Goal: Task Accomplishment & Management: Use online tool/utility

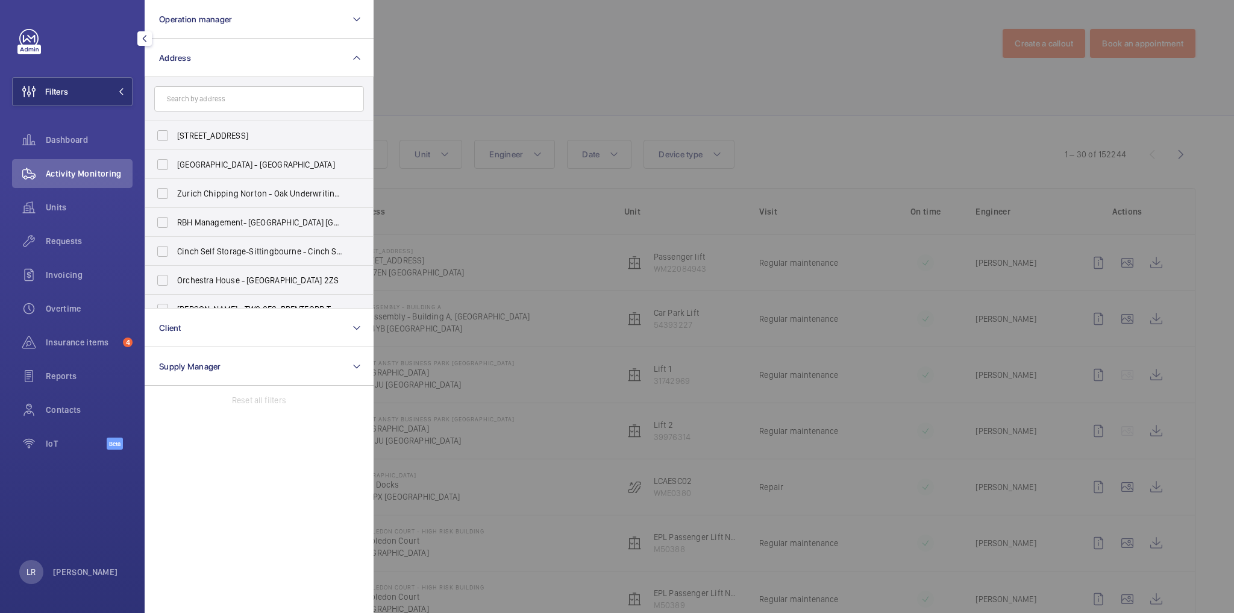
click at [407, 134] on div at bounding box center [991, 306] width 1234 height 613
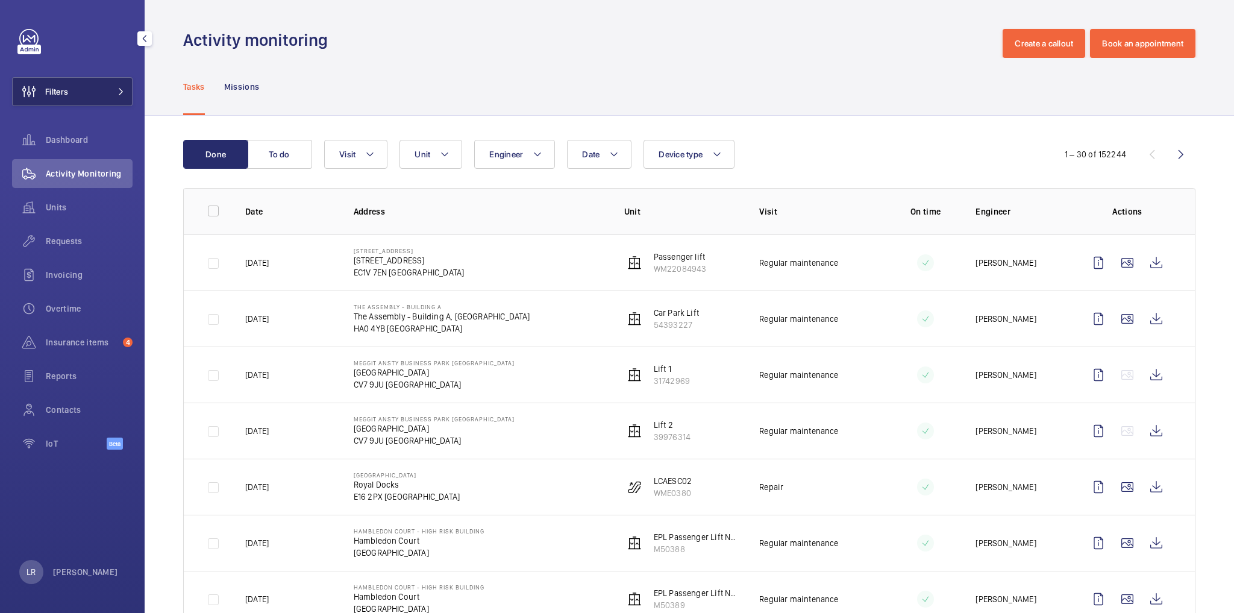
click at [96, 96] on button "Filters" at bounding box center [72, 91] width 121 height 29
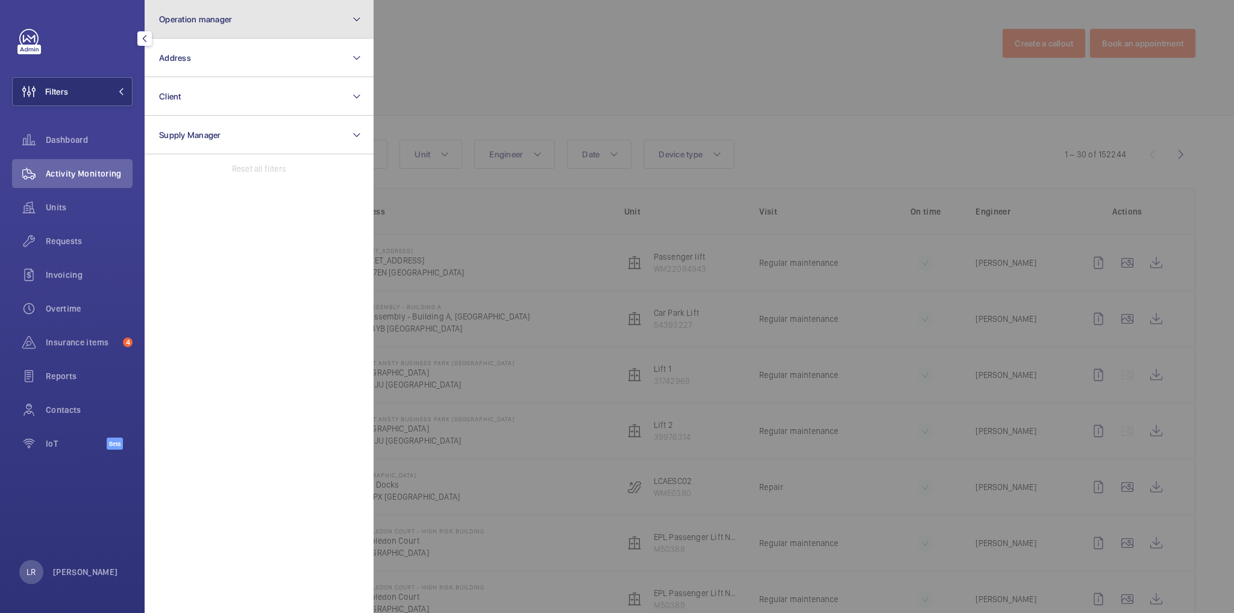
click at [211, 27] on button "Operation manager" at bounding box center [259, 19] width 229 height 39
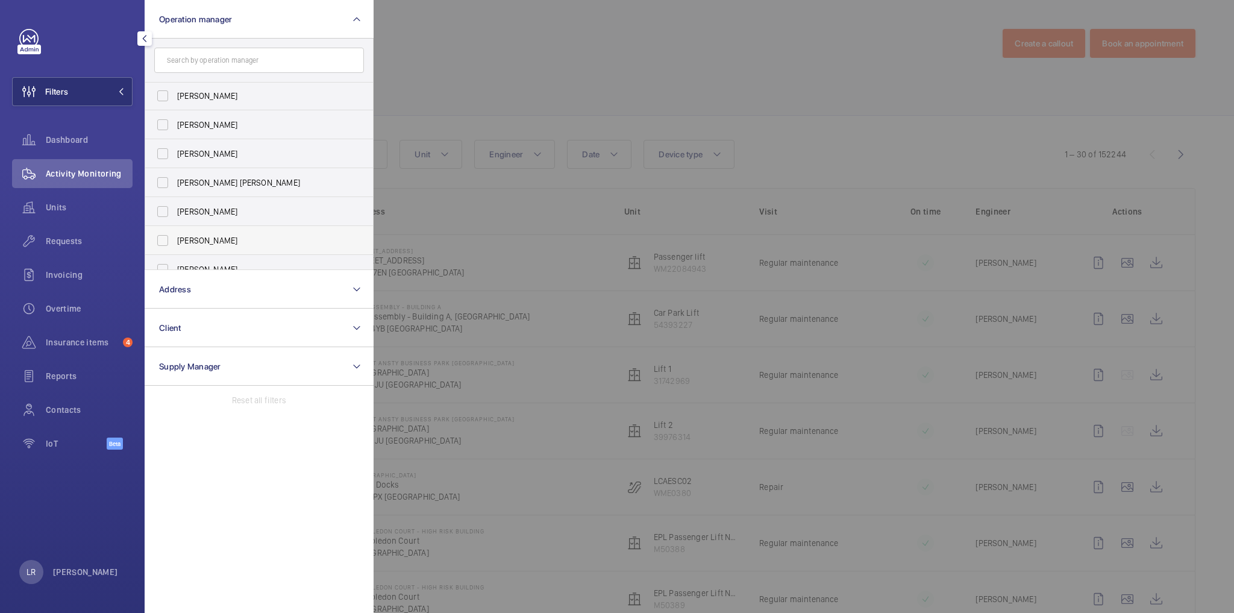
scroll to position [45, 0]
click at [237, 226] on span "[PERSON_NAME]" at bounding box center [260, 226] width 166 height 12
click at [175, 226] on input "[PERSON_NAME]" at bounding box center [163, 226] width 24 height 24
checkbox input "true"
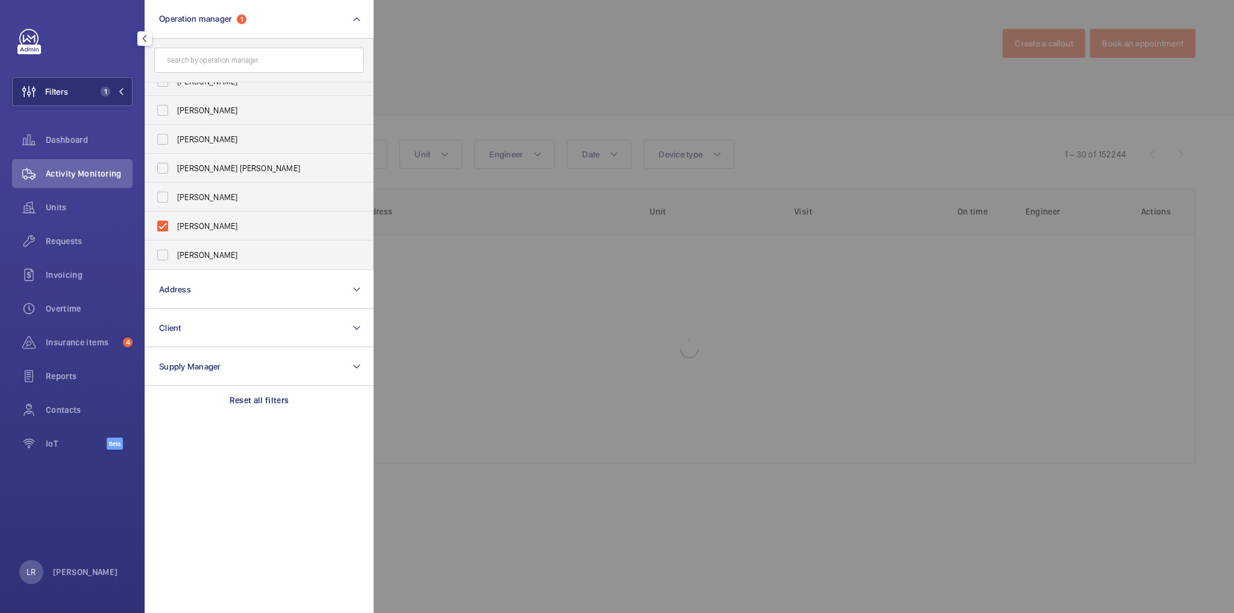
click at [430, 96] on div at bounding box center [991, 306] width 1234 height 613
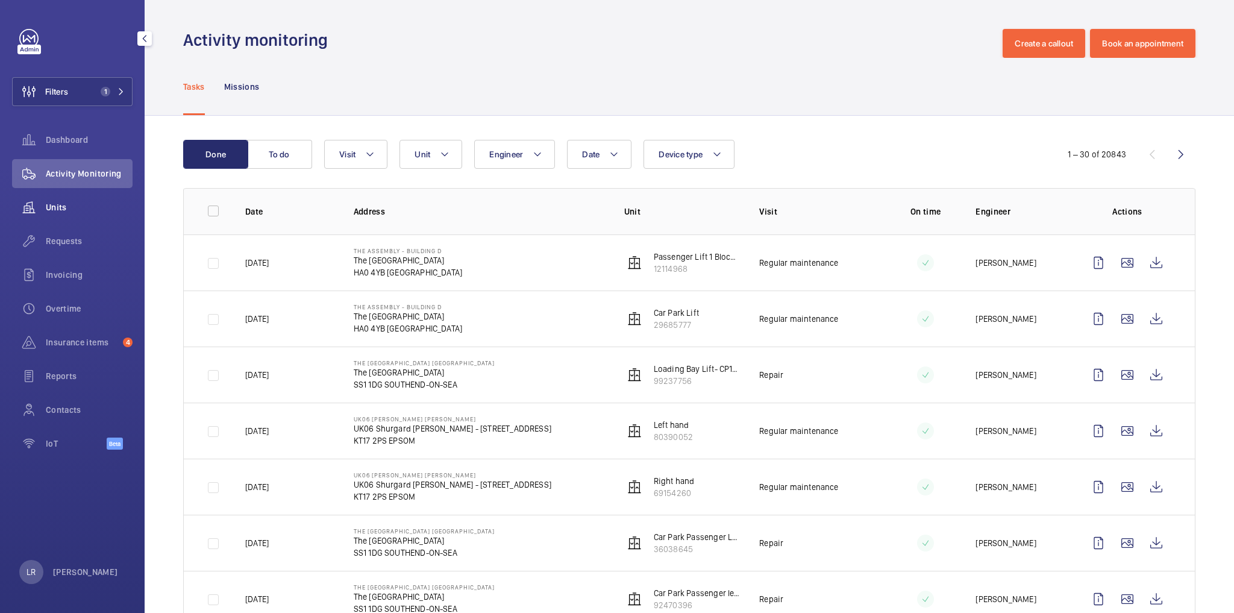
click at [89, 208] on span "Units" at bounding box center [89, 207] width 87 height 12
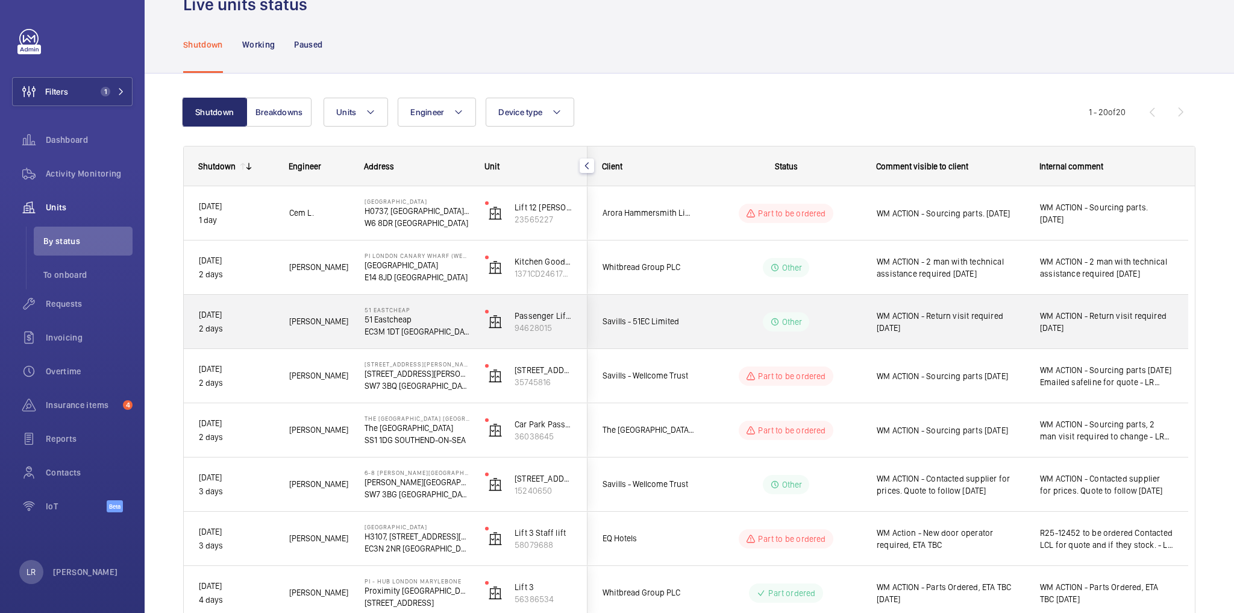
scroll to position [48, 0]
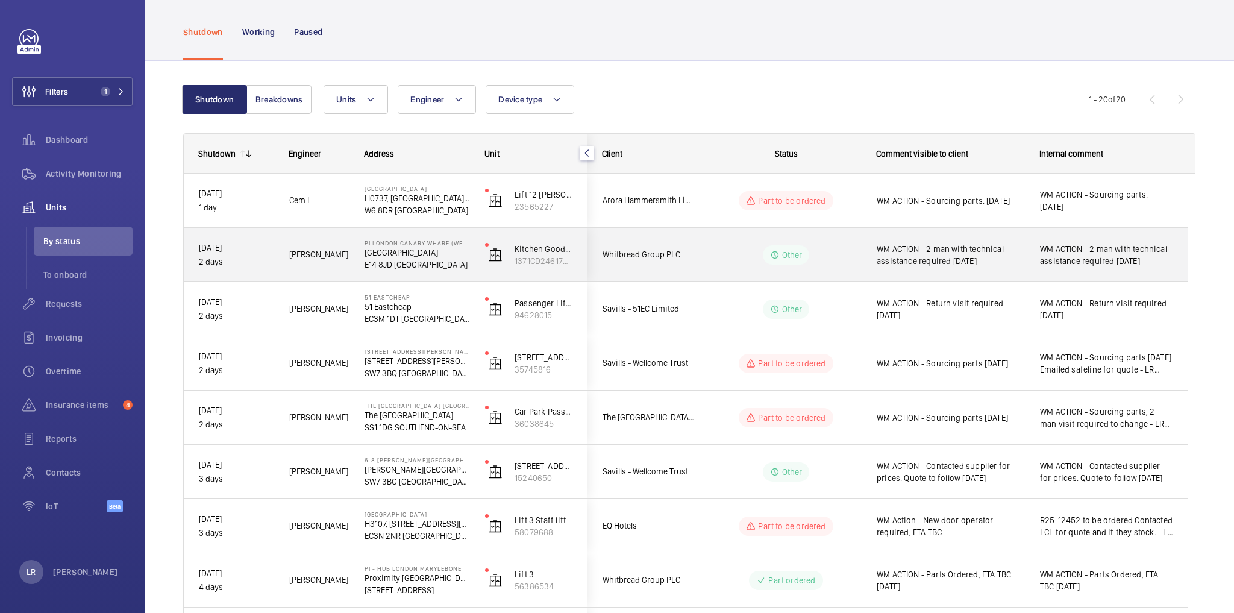
click at [470, 274] on div "PI [GEOGRAPHIC_DATA] (Westferry) [GEOGRAPHIC_DATA]" at bounding box center [410, 255] width 121 height 54
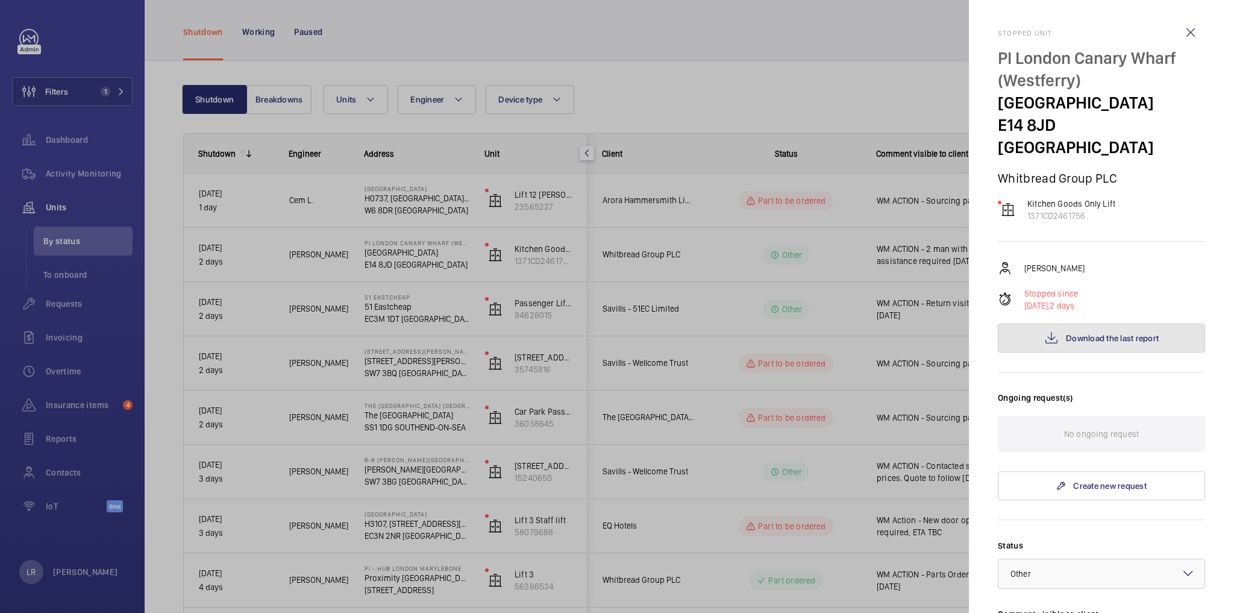
click at [1072, 327] on button "Download the last report" at bounding box center [1101, 338] width 207 height 29
click at [1183, 40] on wm-front-icon-button at bounding box center [1190, 32] width 29 height 29
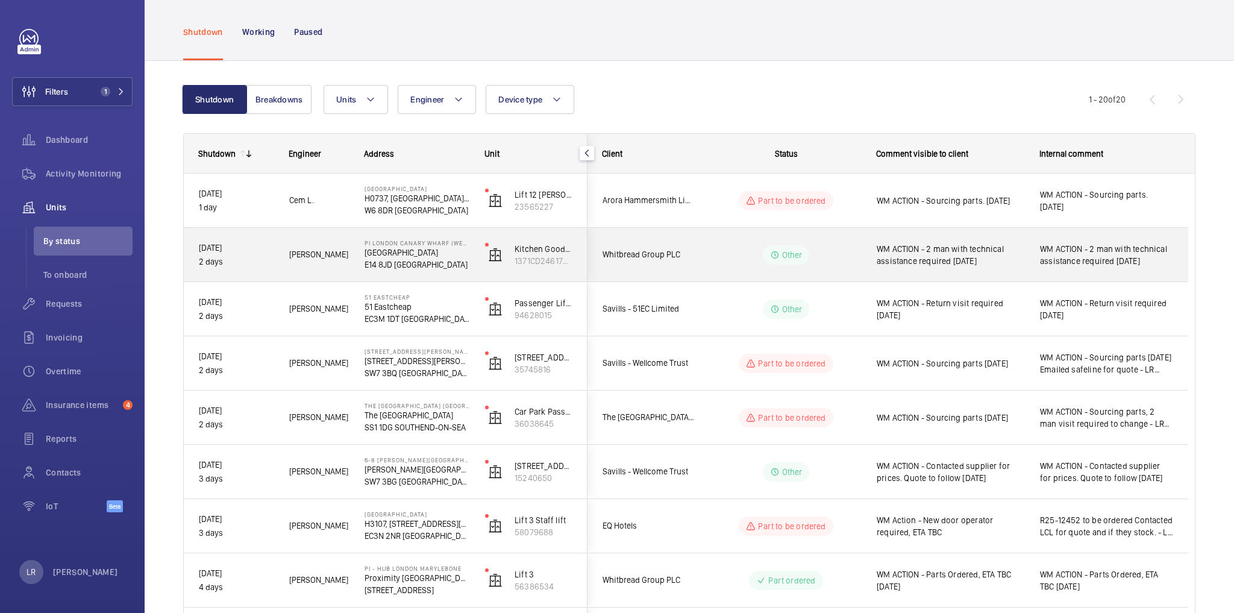
drag, startPoint x: 697, startPoint y: 247, endPoint x: 704, endPoint y: 247, distance: 7.2
click at [697, 247] on div "Other" at bounding box center [779, 254] width 165 height 43
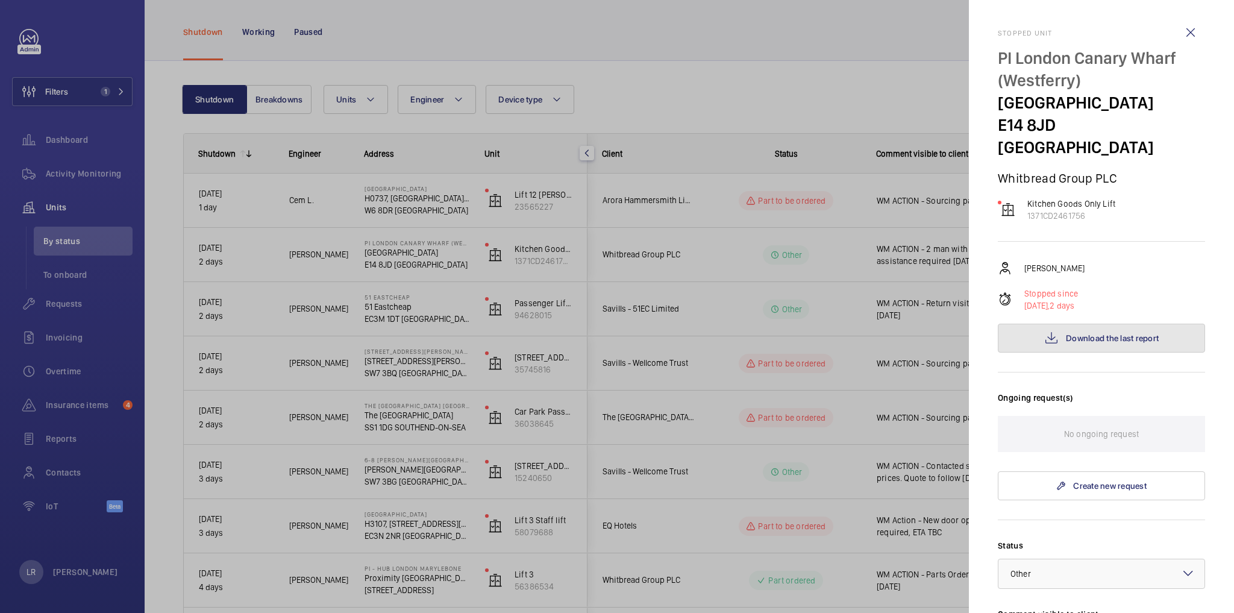
click at [1078, 333] on span "Download the last report" at bounding box center [1112, 338] width 93 height 10
click at [853, 170] on div at bounding box center [617, 306] width 1234 height 613
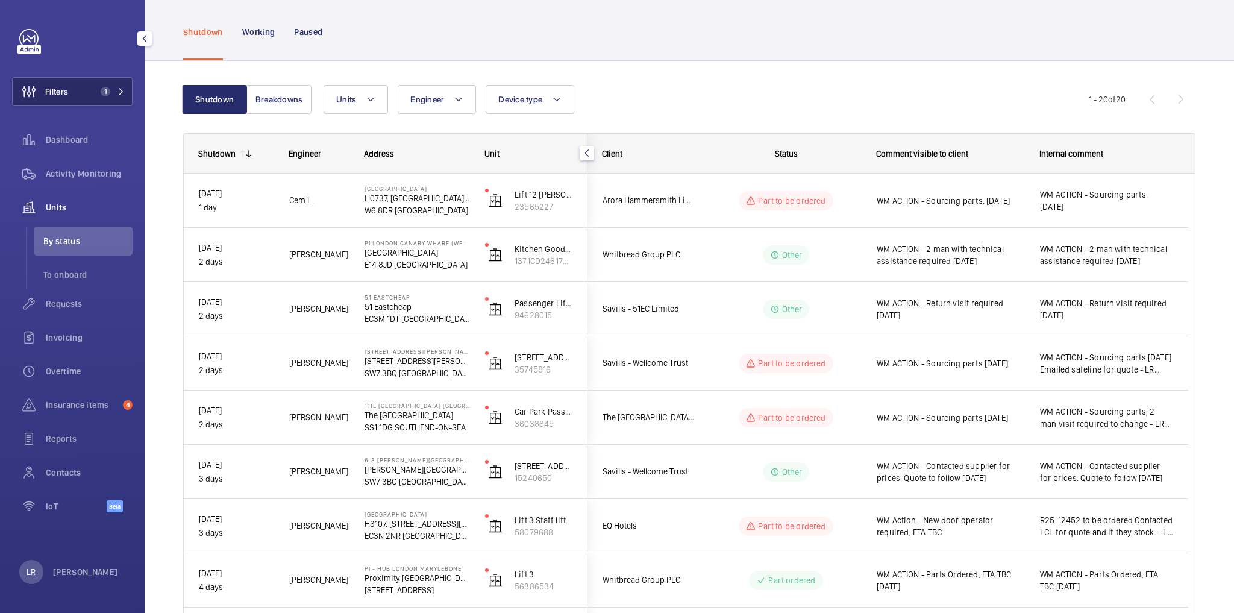
click at [83, 98] on button "Filters 1" at bounding box center [72, 91] width 121 height 29
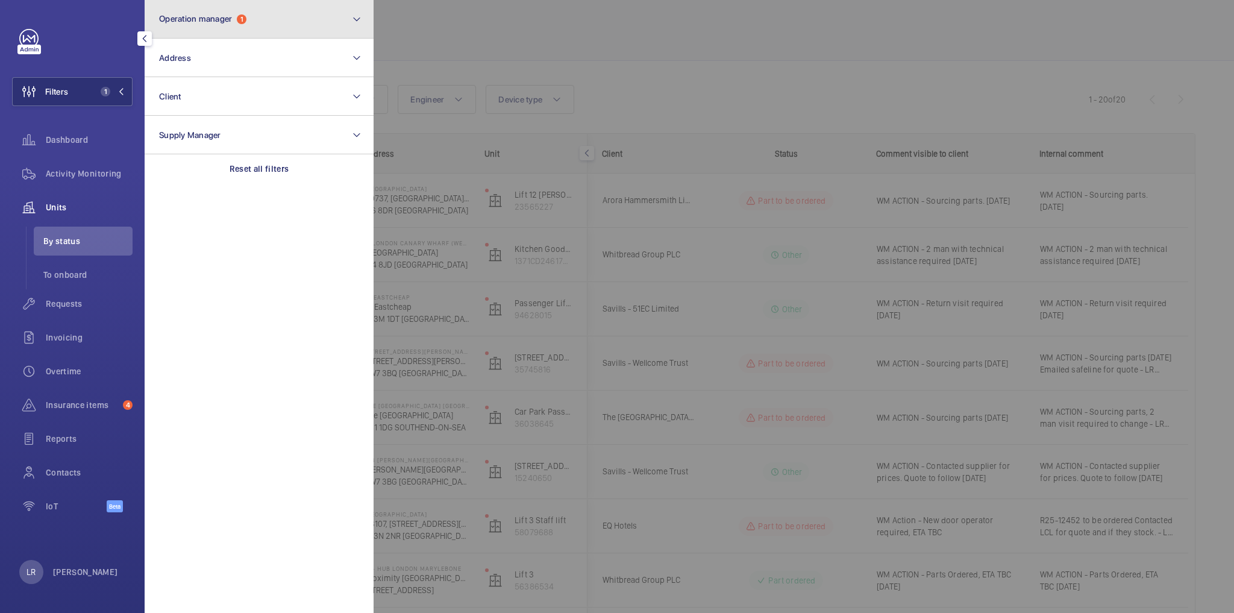
click at [233, 33] on button "Operation manager 1" at bounding box center [259, 19] width 229 height 39
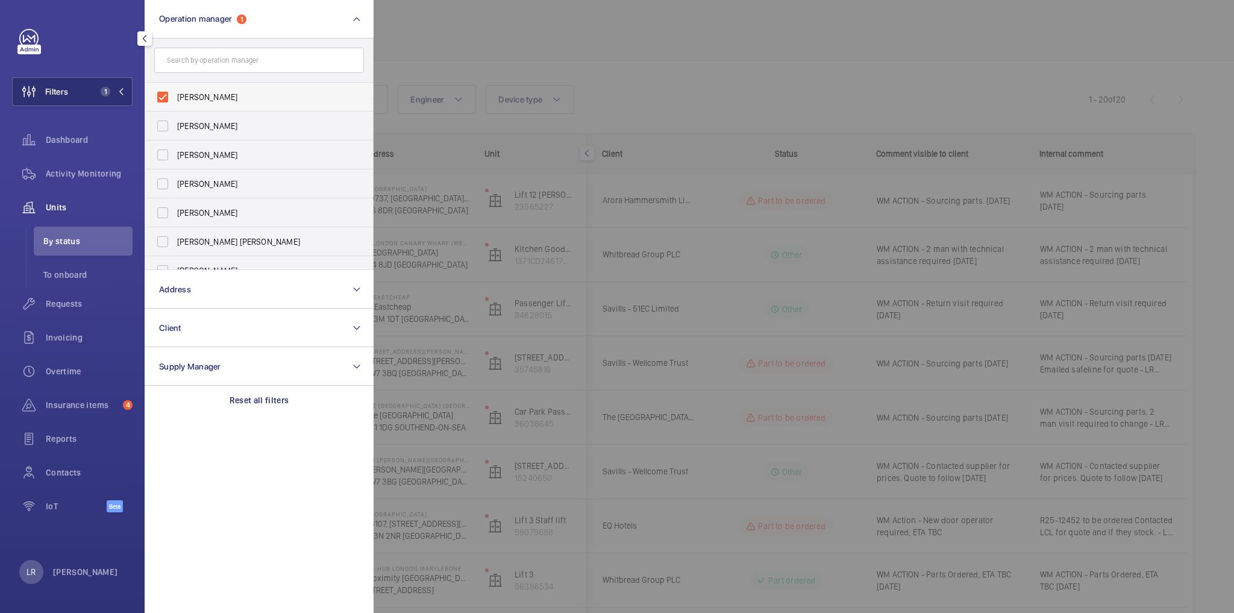
click at [230, 102] on span "[PERSON_NAME]" at bounding box center [260, 97] width 166 height 12
click at [175, 102] on input "[PERSON_NAME]" at bounding box center [163, 97] width 24 height 24
checkbox input "false"
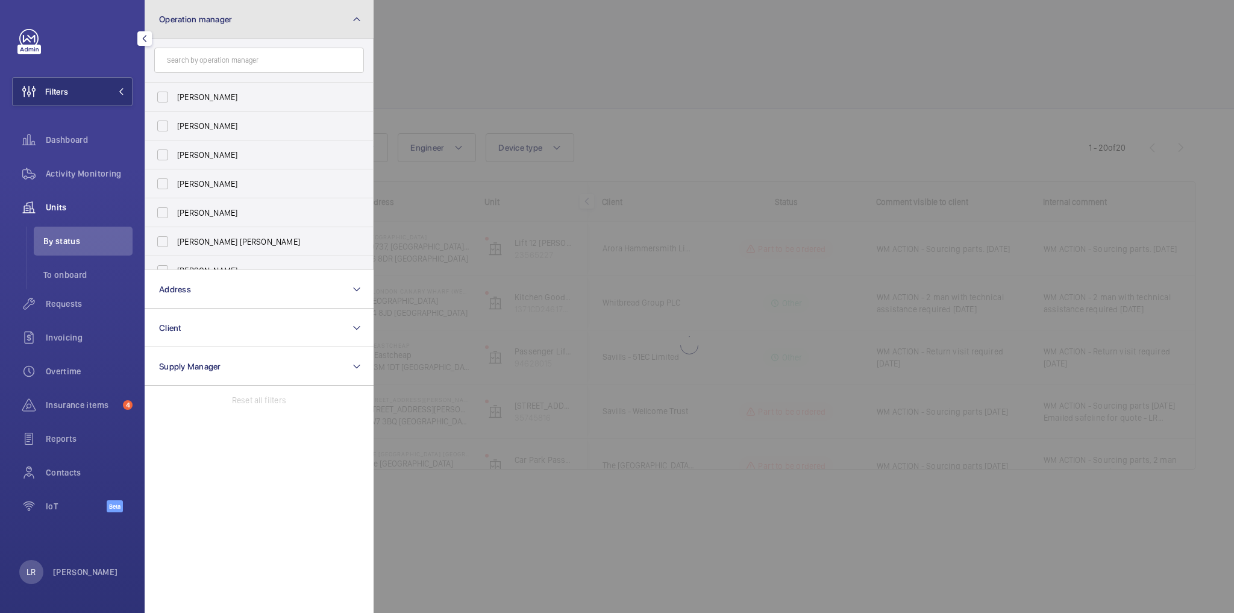
click at [272, 25] on button "Operation manager" at bounding box center [259, 19] width 229 height 39
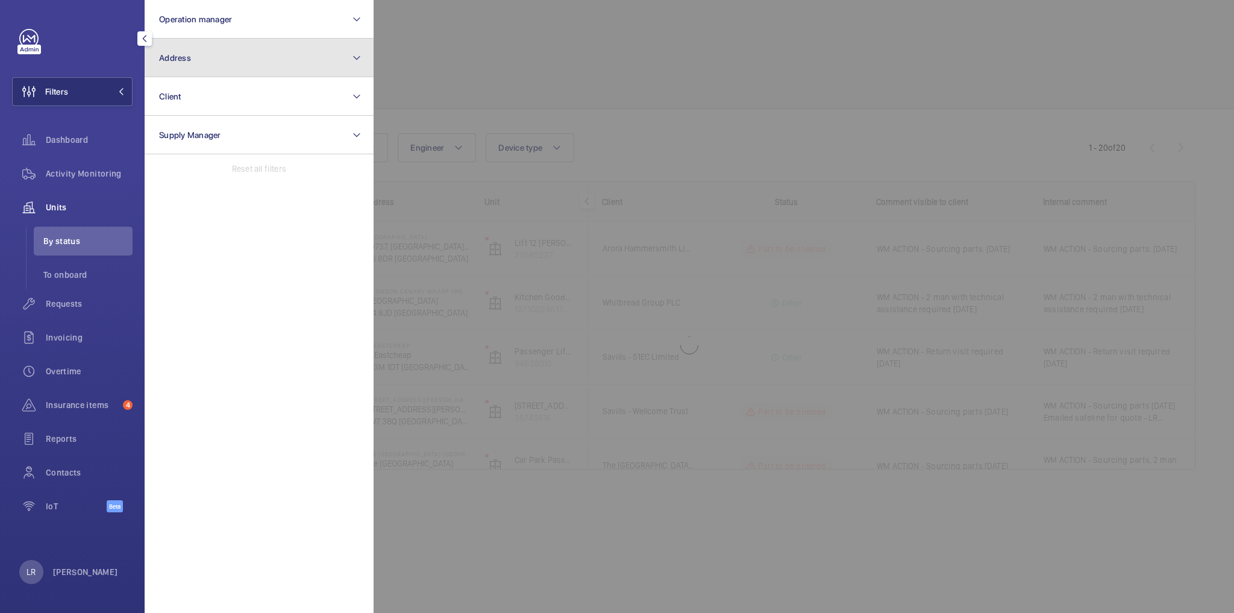
drag, startPoint x: 270, startPoint y: 64, endPoint x: 272, endPoint y: 71, distance: 6.3
click at [271, 65] on button "Address" at bounding box center [259, 58] width 229 height 39
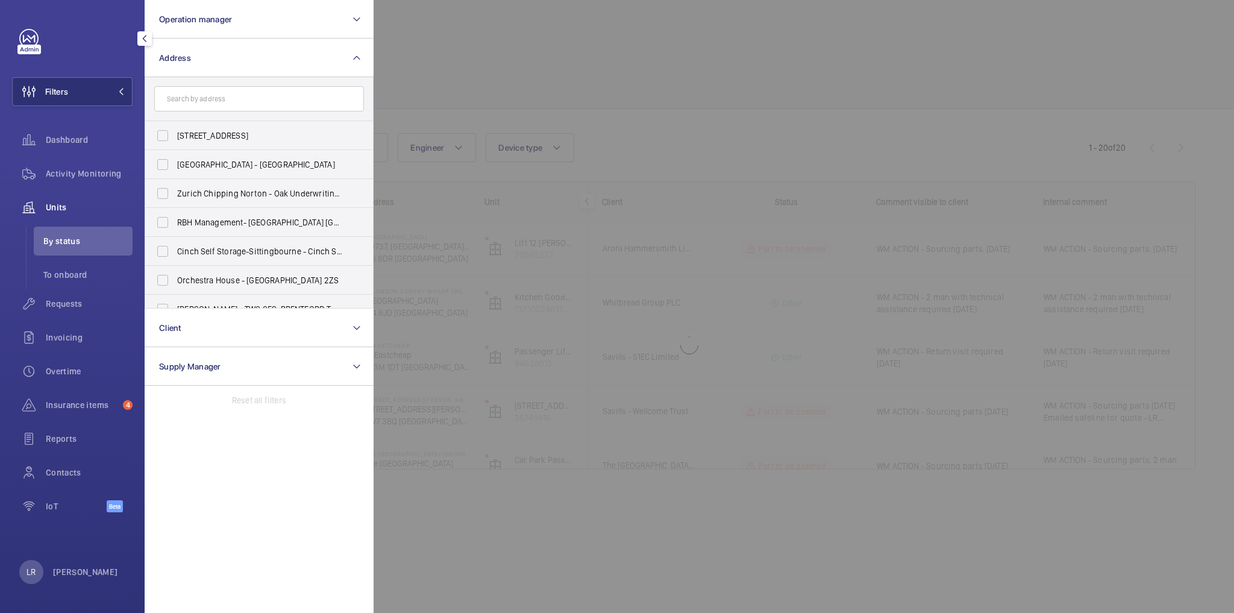
click at [280, 93] on input "text" at bounding box center [259, 98] width 210 height 25
type input "Hub"
click at [305, 167] on span "PI Hub Kings Cross - hub by Premier Inn [PERSON_NAME][GEOGRAPHIC_DATA], [GEOGRA…" at bounding box center [260, 165] width 166 height 12
click at [175, 167] on input "PI Hub Kings Cross - hub by Premier Inn [PERSON_NAME][GEOGRAPHIC_DATA], [GEOGRA…" at bounding box center [163, 164] width 24 height 24
checkbox input "true"
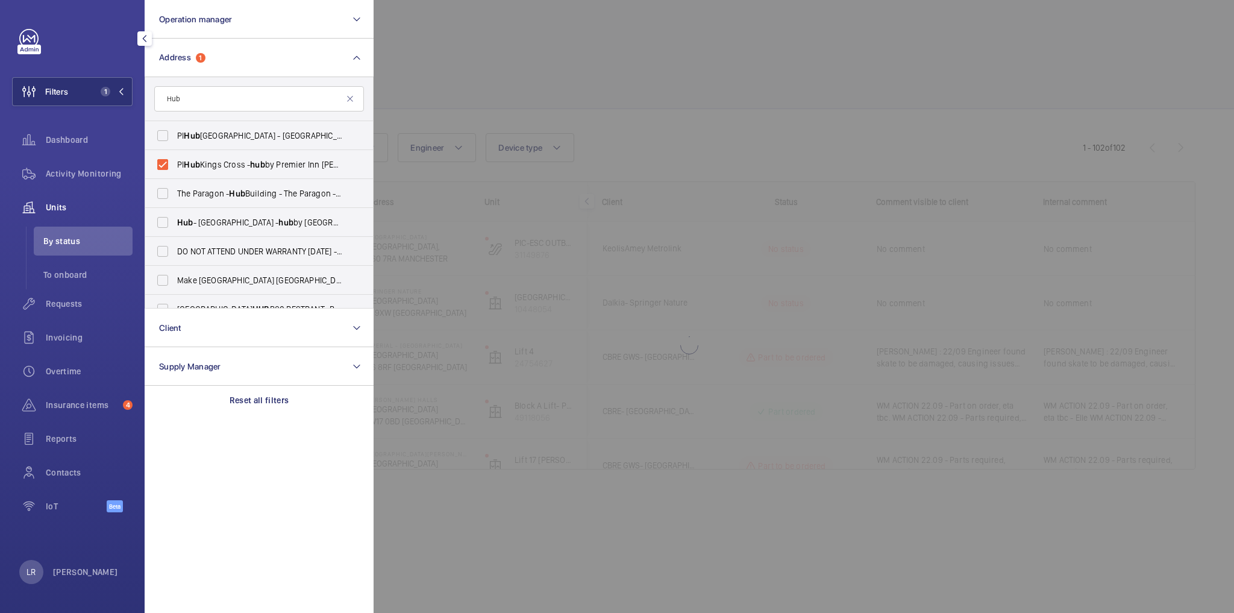
click at [591, 108] on div at bounding box center [991, 306] width 1234 height 613
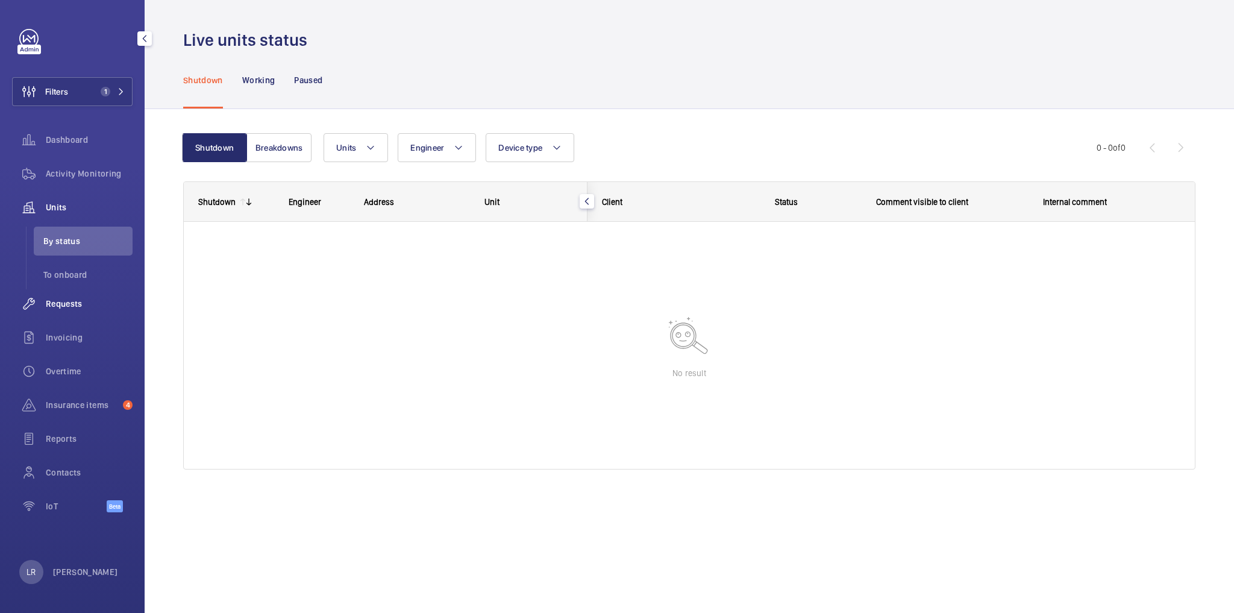
click at [93, 300] on span "Requests" at bounding box center [89, 304] width 87 height 12
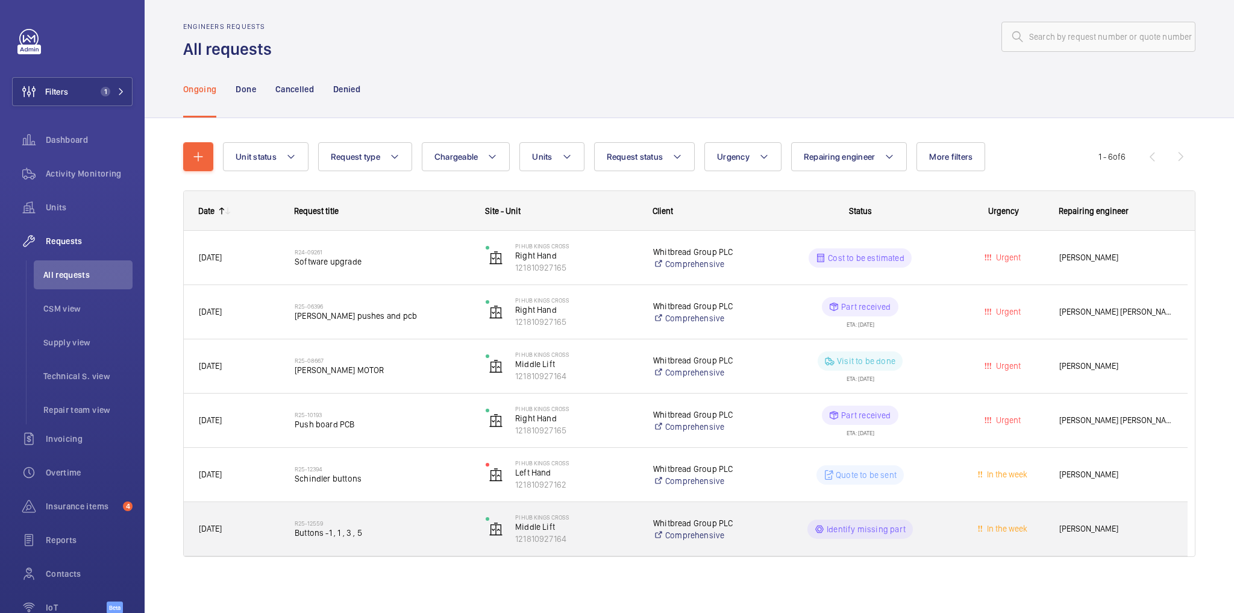
scroll to position [7, 0]
click at [339, 539] on div "R25-12559 Buttons -1 , 1 , 3 , 5" at bounding box center [382, 528] width 175 height 35
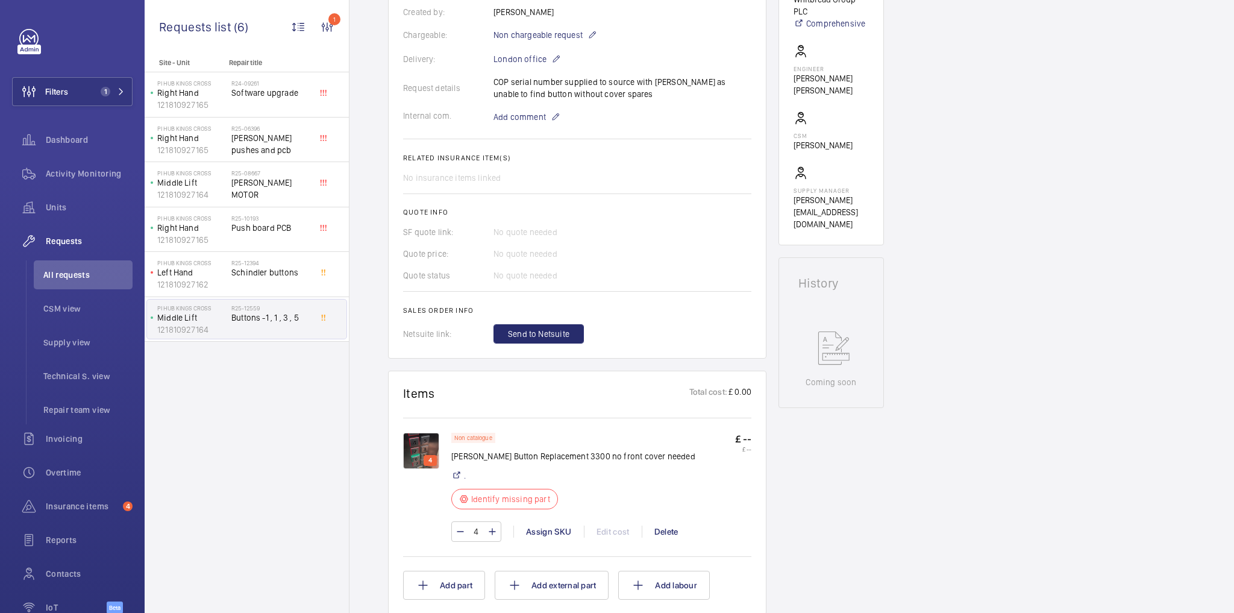
scroll to position [338, 0]
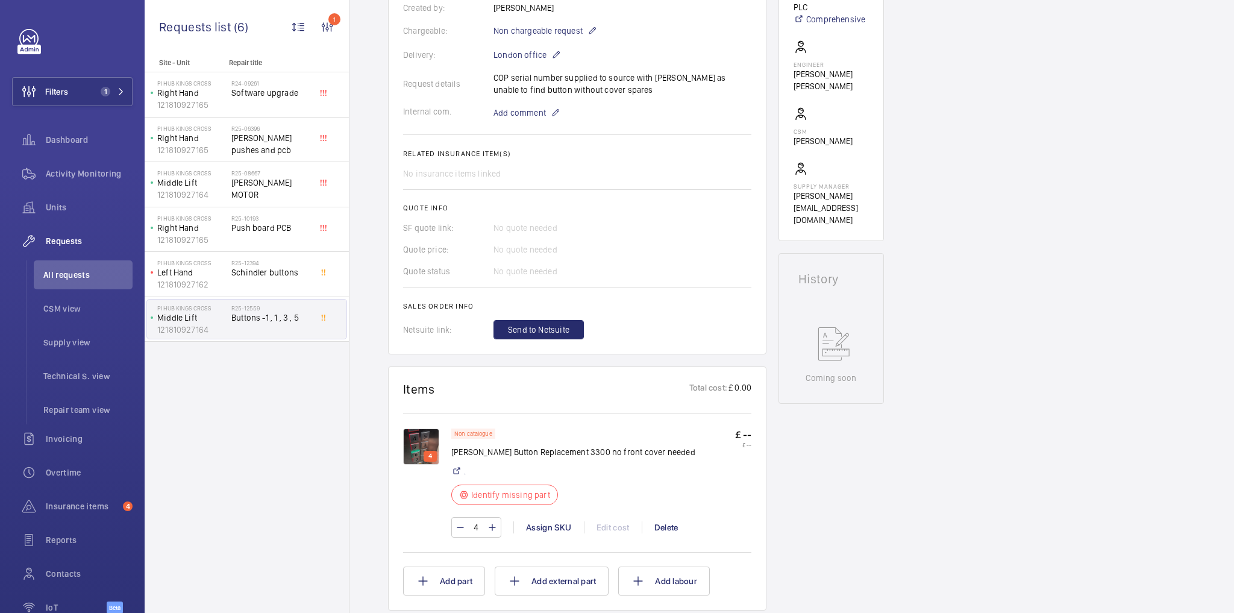
click at [409, 445] on img at bounding box center [421, 447] width 36 height 36
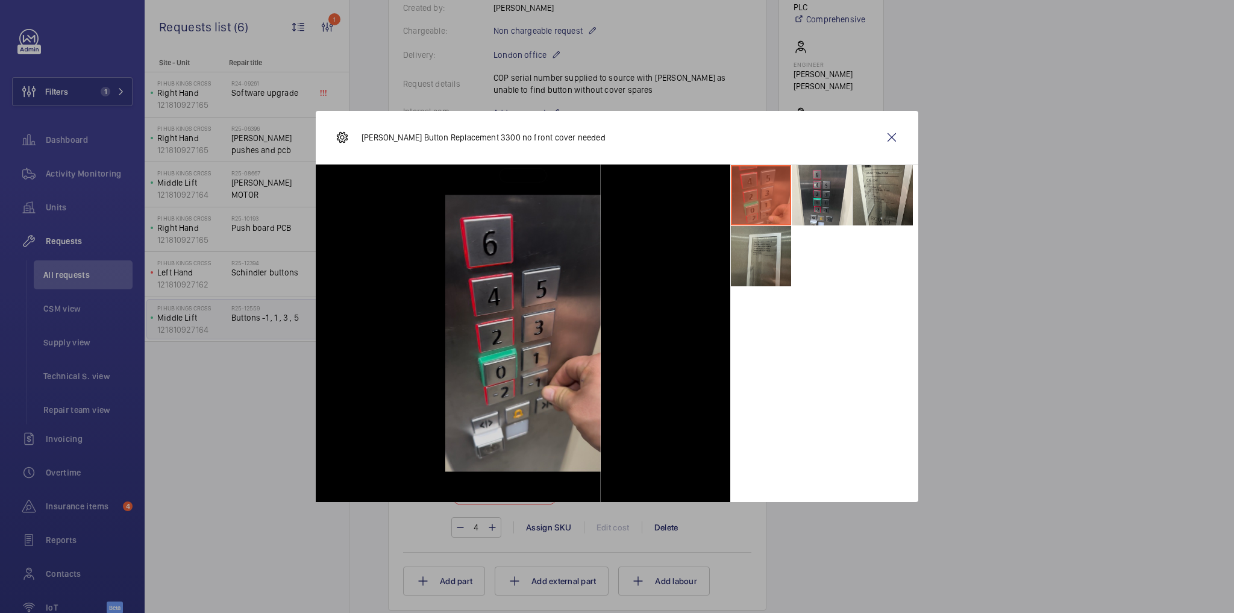
click at [762, 268] on li at bounding box center [761, 256] width 60 height 60
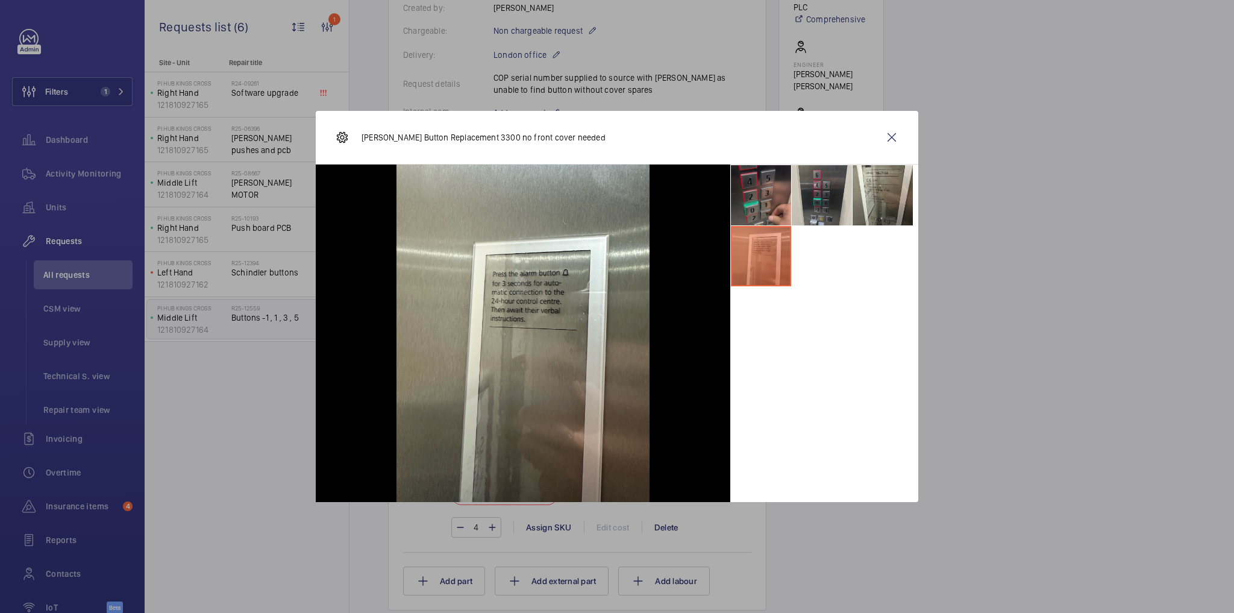
click at [828, 202] on li at bounding box center [822, 195] width 60 height 60
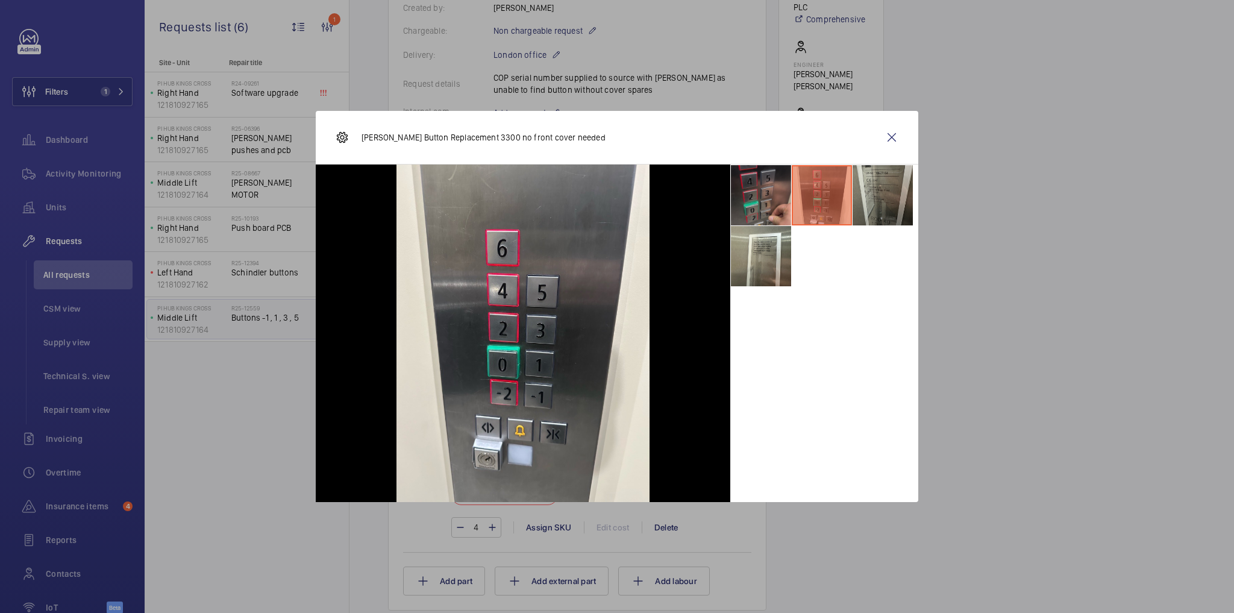
click at [871, 206] on li at bounding box center [883, 195] width 60 height 60
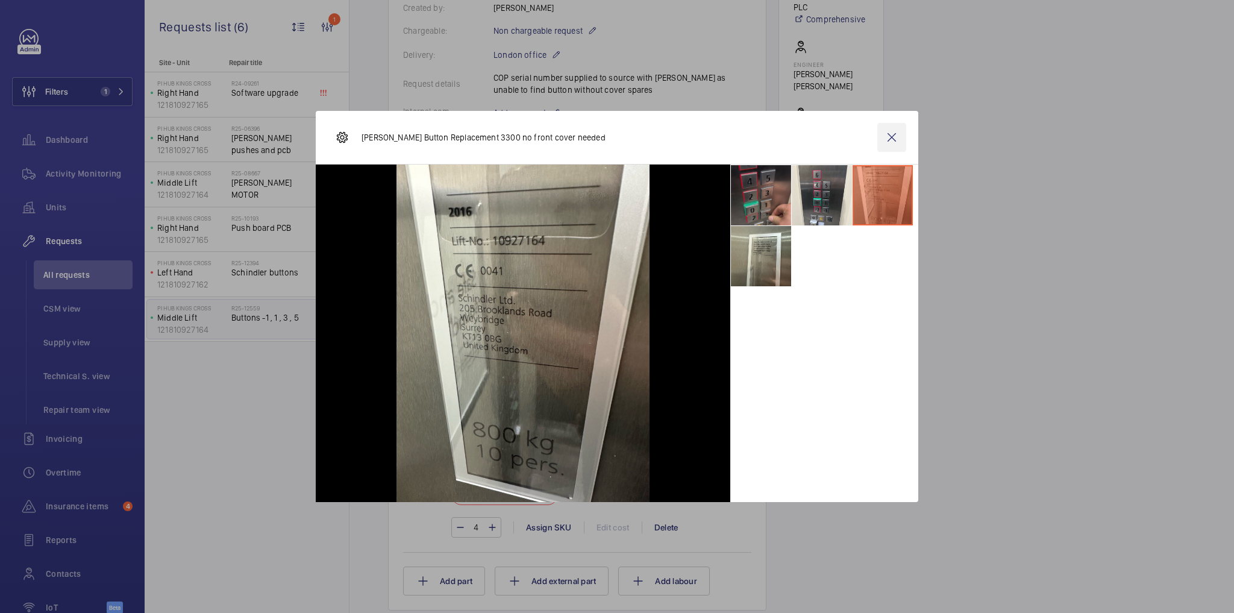
click at [885, 145] on wm-front-icon-button at bounding box center [892, 137] width 29 height 29
click at [558, 85] on div "Request details COP serial number supplied to source with [PERSON_NAME] as unab…" at bounding box center [577, 84] width 348 height 24
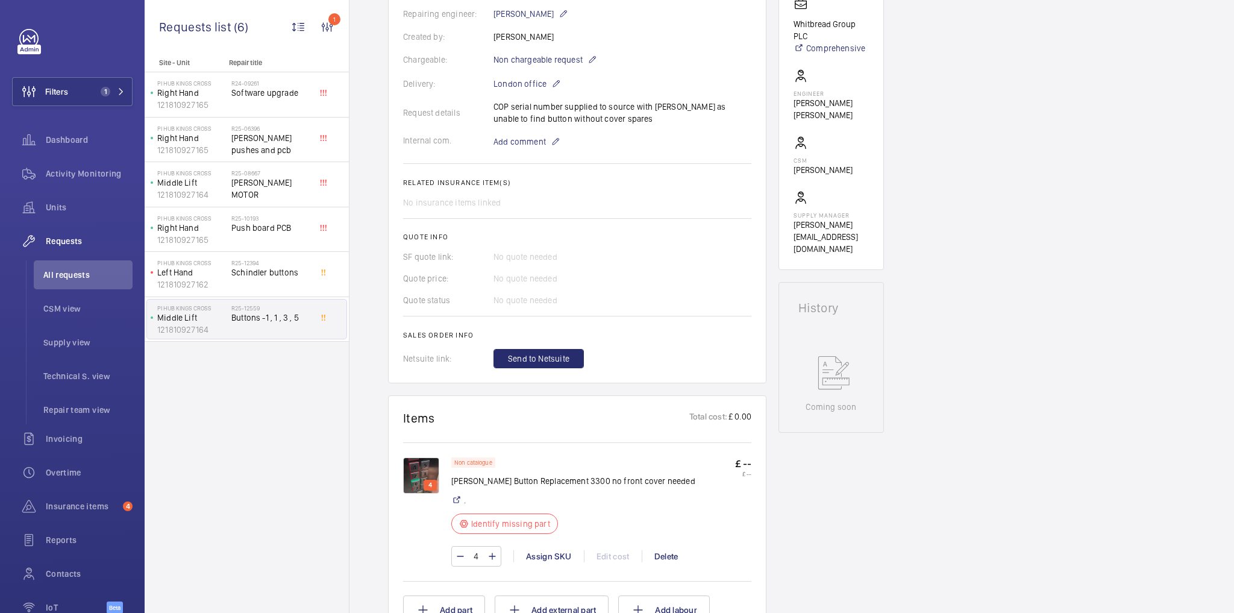
scroll to position [315, 0]
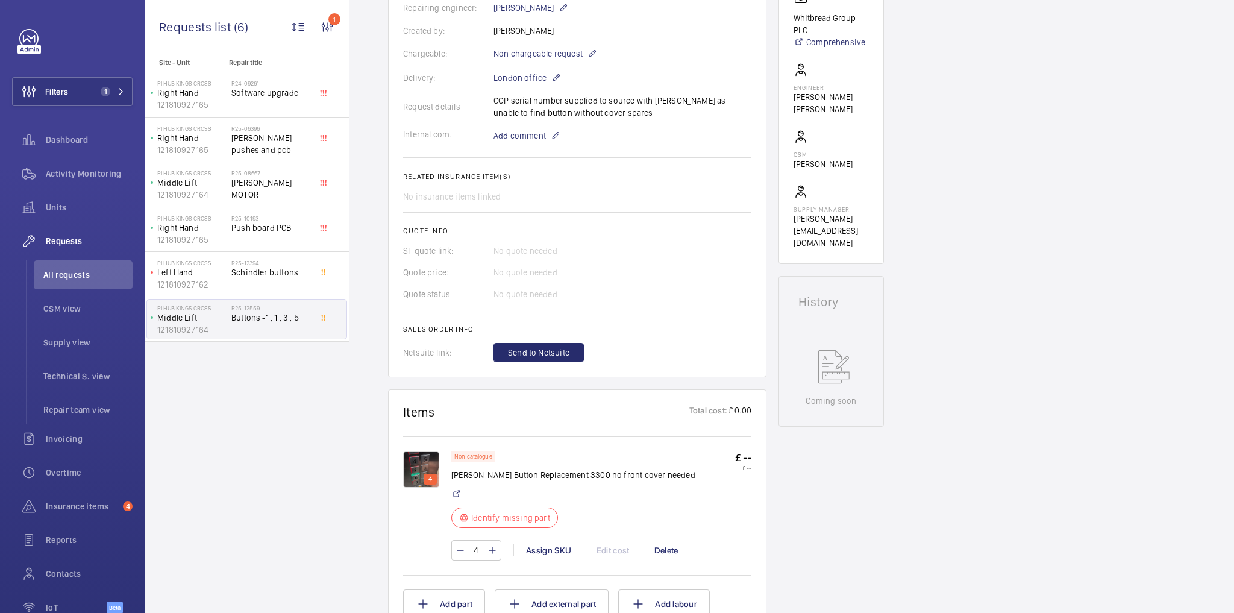
click at [842, 490] on div "Working Middle Lift 121810927164 See recent activities PI Hub [GEOGRAPHIC_DATA]…" at bounding box center [831, 442] width 105 height 1278
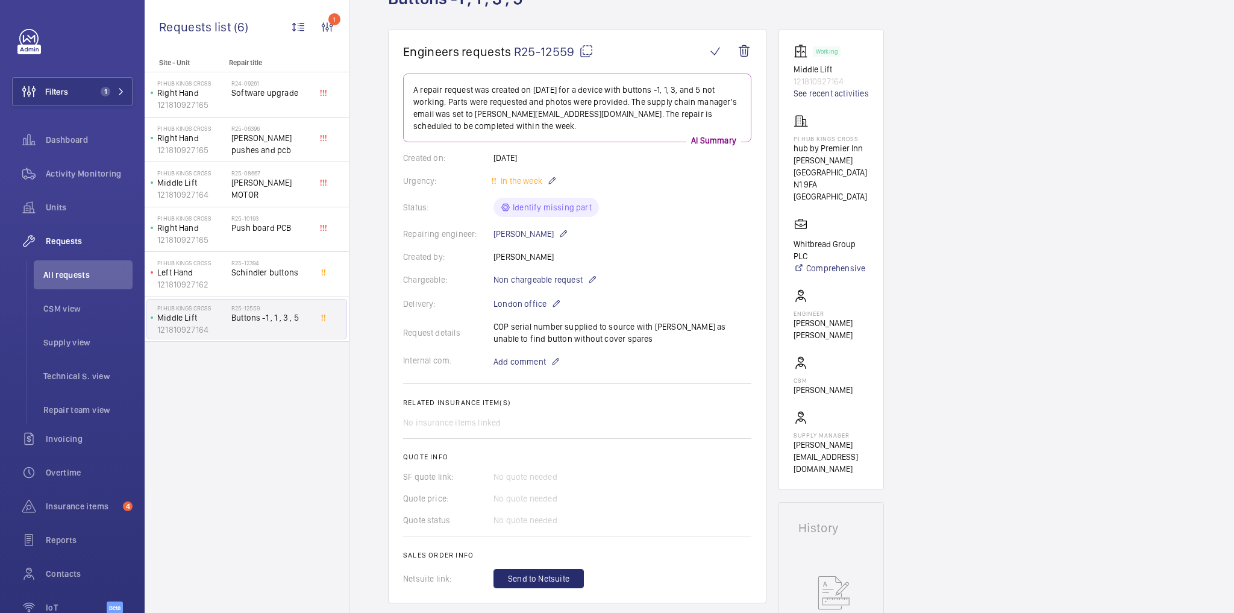
scroll to position [74, 0]
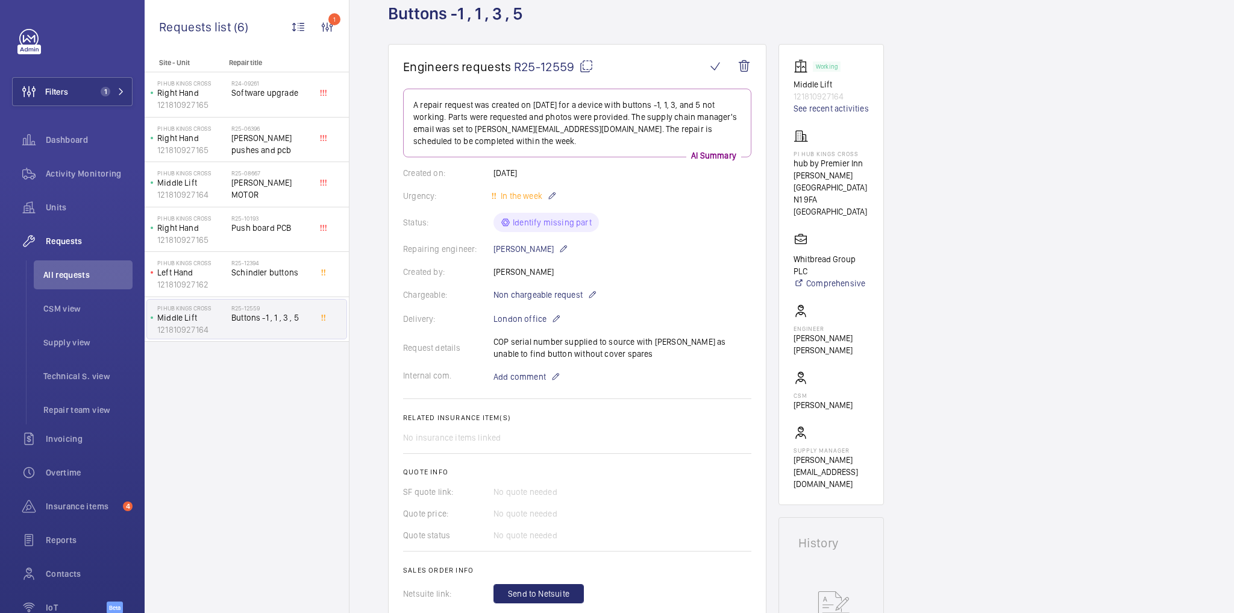
drag, startPoint x: 773, startPoint y: 415, endPoint x: 771, endPoint y: 422, distance: 7.5
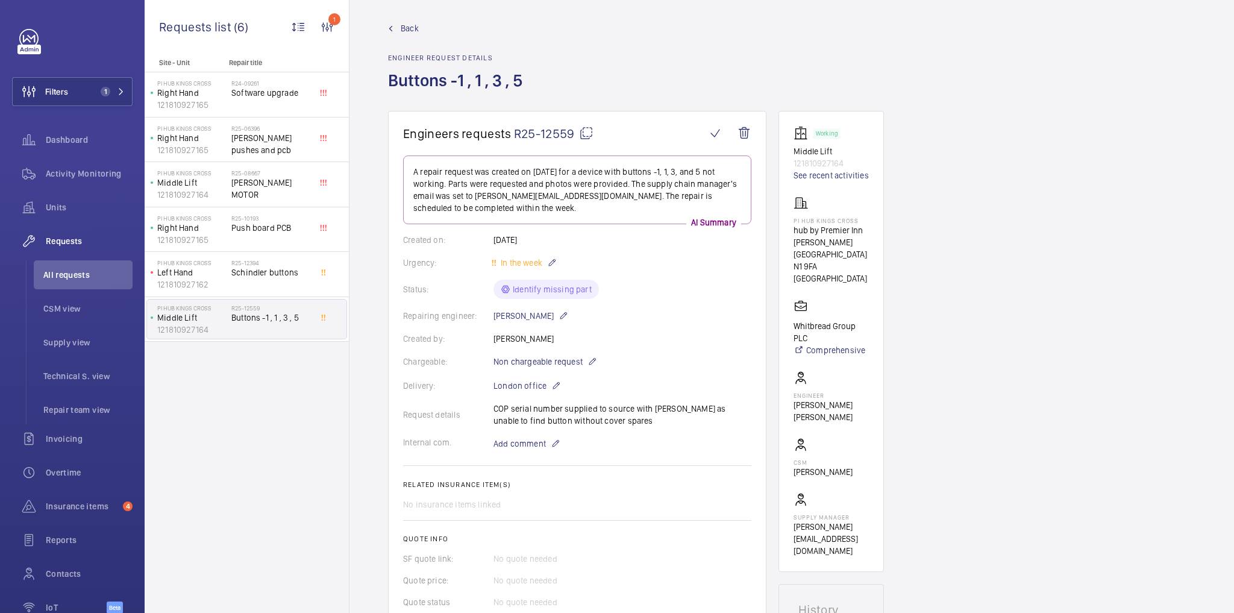
scroll to position [0, 0]
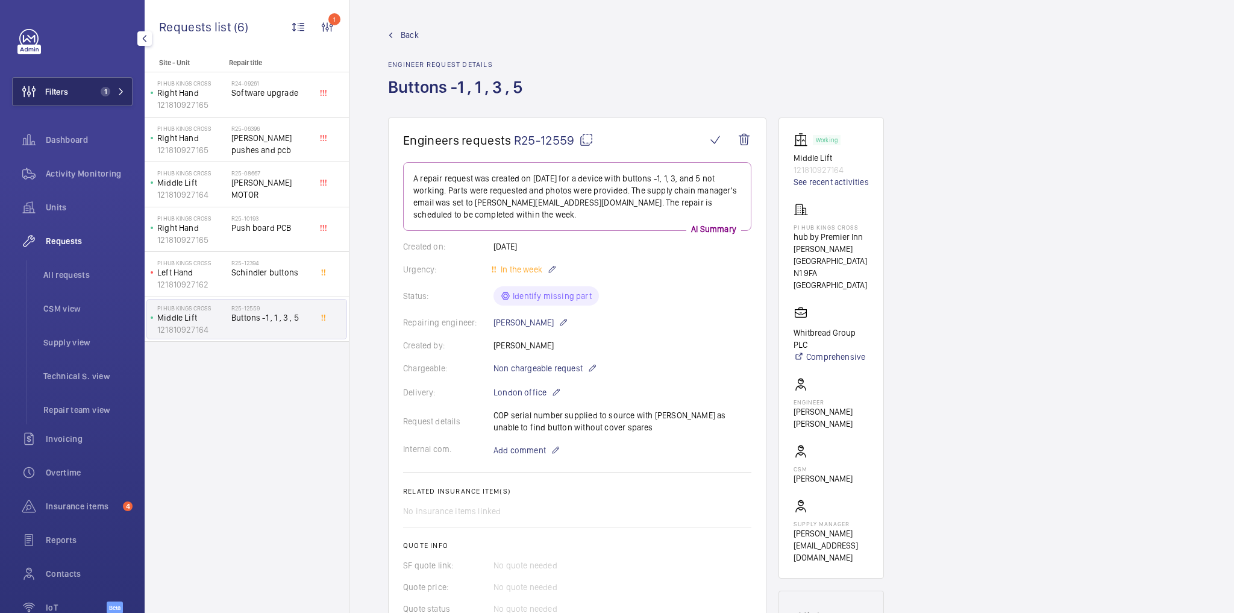
click at [112, 87] on span "1" at bounding box center [110, 92] width 29 height 10
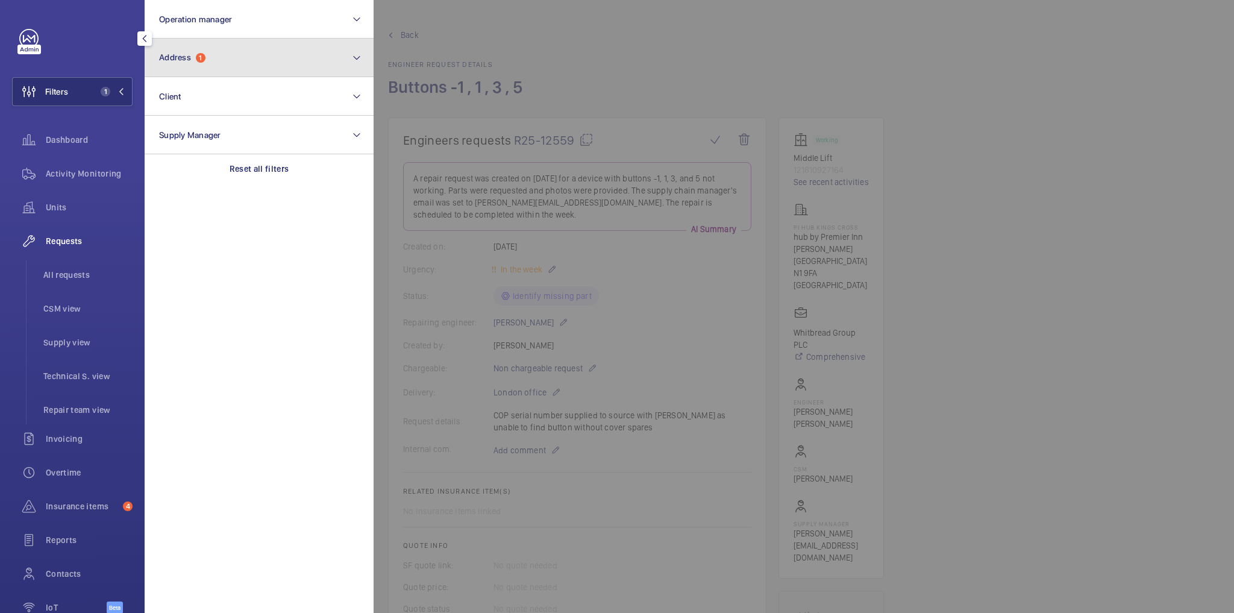
click at [188, 51] on button "Address 1" at bounding box center [259, 58] width 229 height 39
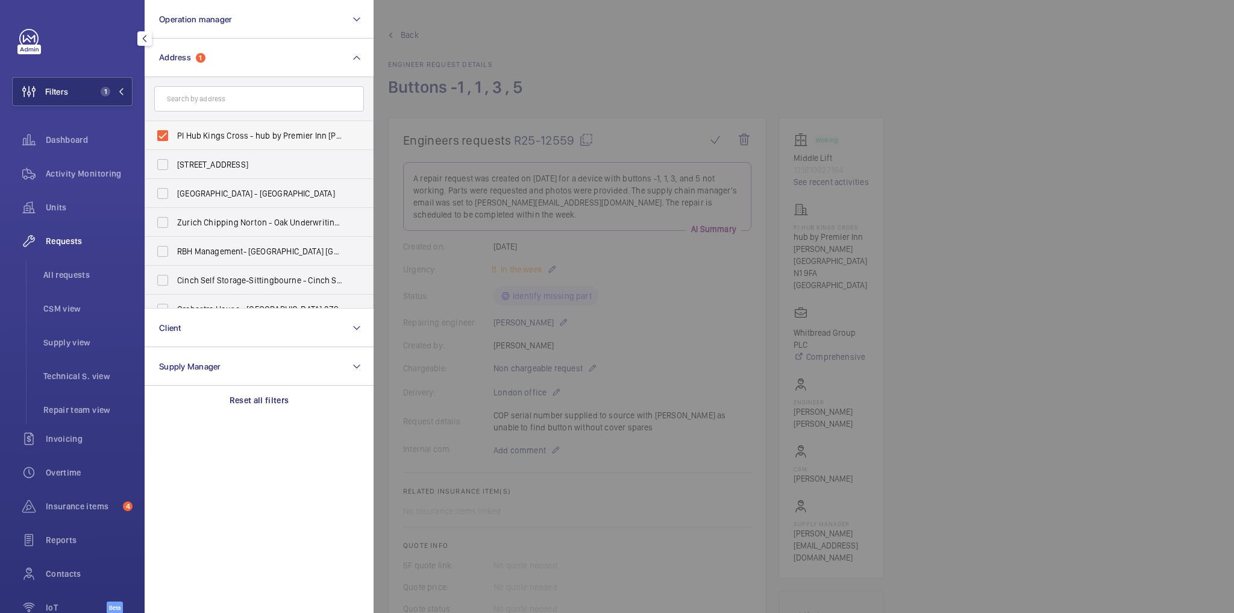
click at [216, 130] on span "PI Hub Kings Cross - hub by Premier Inn [PERSON_NAME][GEOGRAPHIC_DATA], [GEOGRA…" at bounding box center [260, 136] width 166 height 12
click at [175, 130] on input "PI Hub Kings Cross - hub by Premier Inn [PERSON_NAME][GEOGRAPHIC_DATA], [GEOGRA…" at bounding box center [163, 136] width 24 height 24
checkbox input "false"
click at [253, 31] on button "Operation manager" at bounding box center [259, 19] width 229 height 39
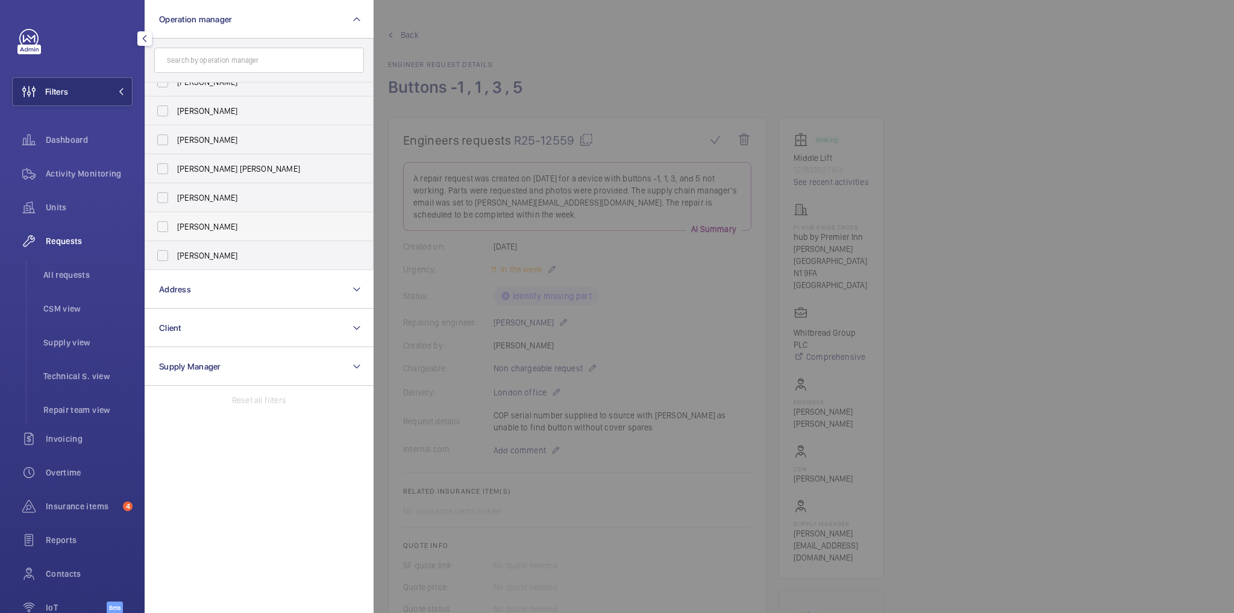
scroll to position [45, 0]
drag, startPoint x: 251, startPoint y: 228, endPoint x: 319, endPoint y: 220, distance: 68.0
click at [252, 227] on span "[PERSON_NAME]" at bounding box center [260, 226] width 166 height 12
click at [175, 227] on input "[PERSON_NAME]" at bounding box center [163, 226] width 24 height 24
checkbox input "true"
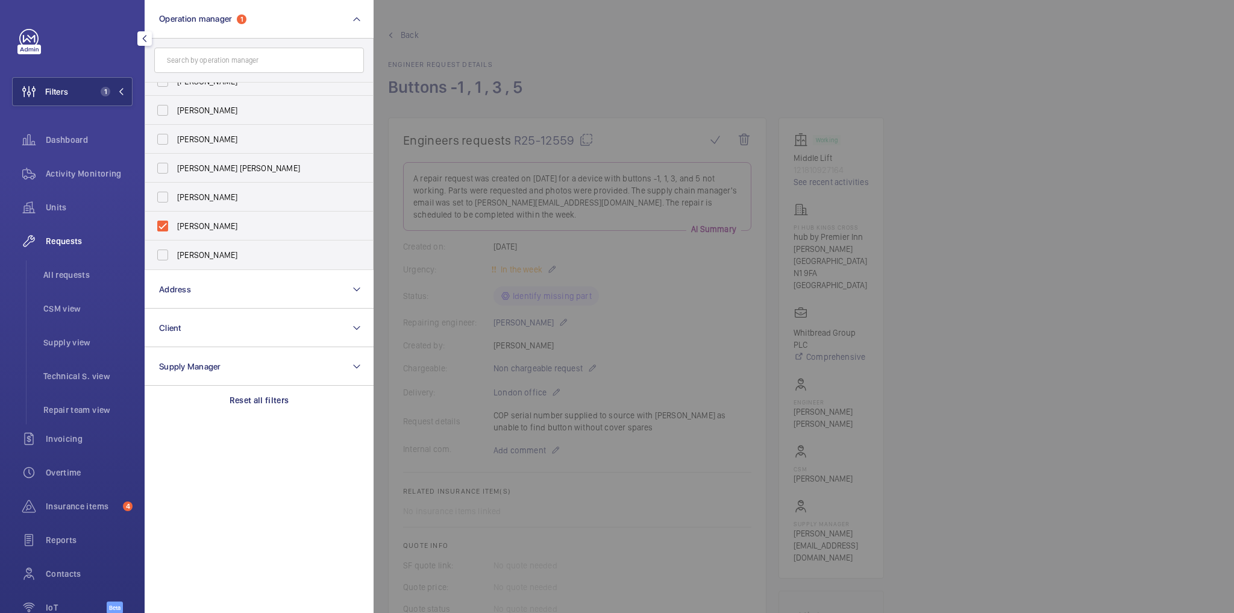
click at [575, 93] on div at bounding box center [991, 306] width 1234 height 613
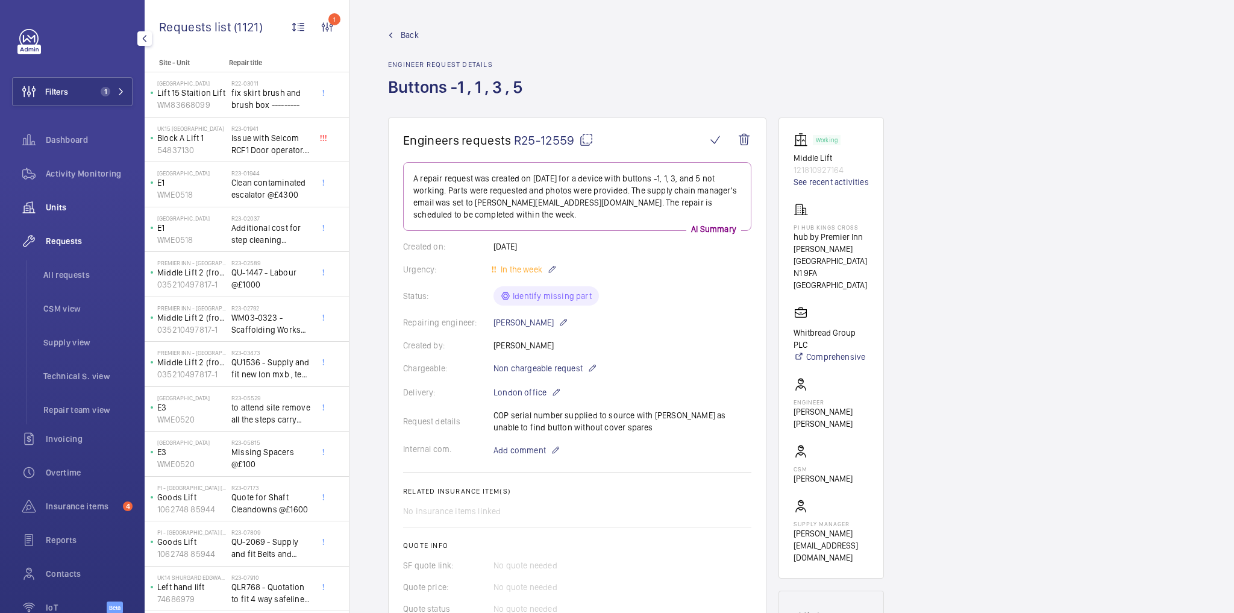
click at [89, 210] on span "Units" at bounding box center [89, 207] width 87 height 12
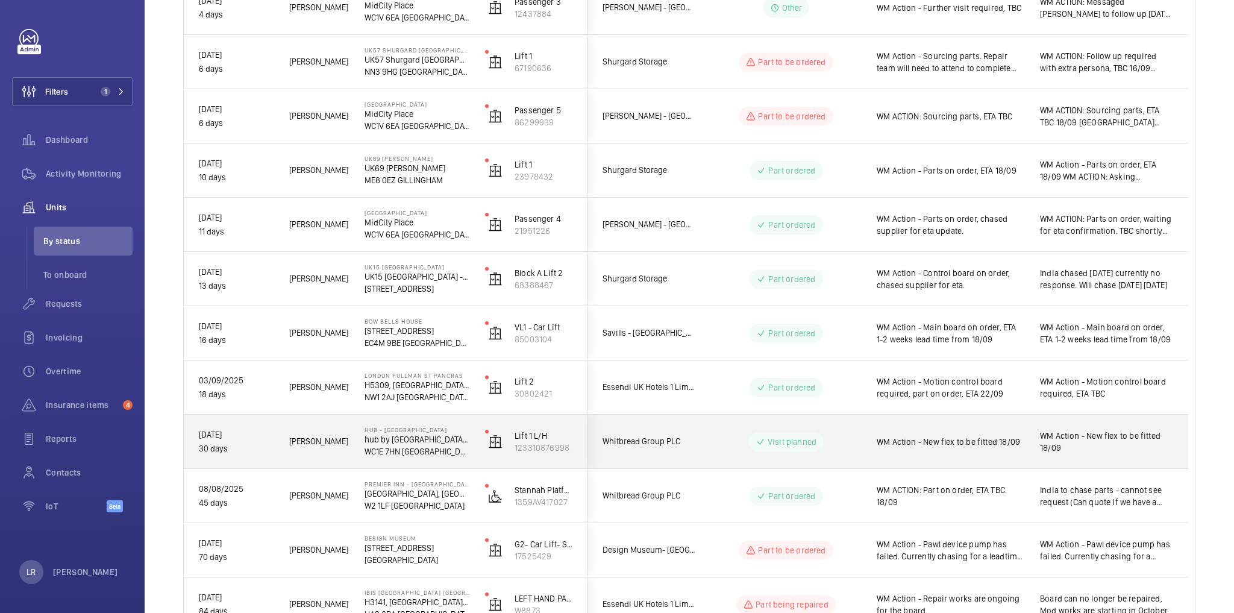
scroll to position [751, 0]
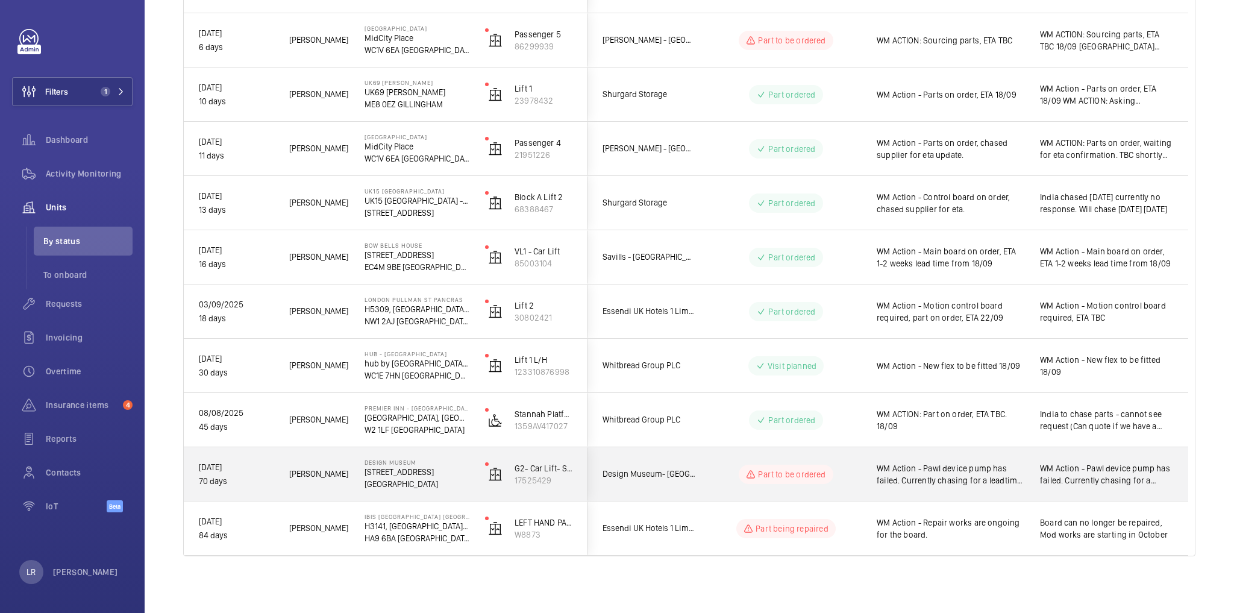
click at [586, 486] on div "G2- Car Lift- SC38738 17525429" at bounding box center [529, 474] width 116 height 54
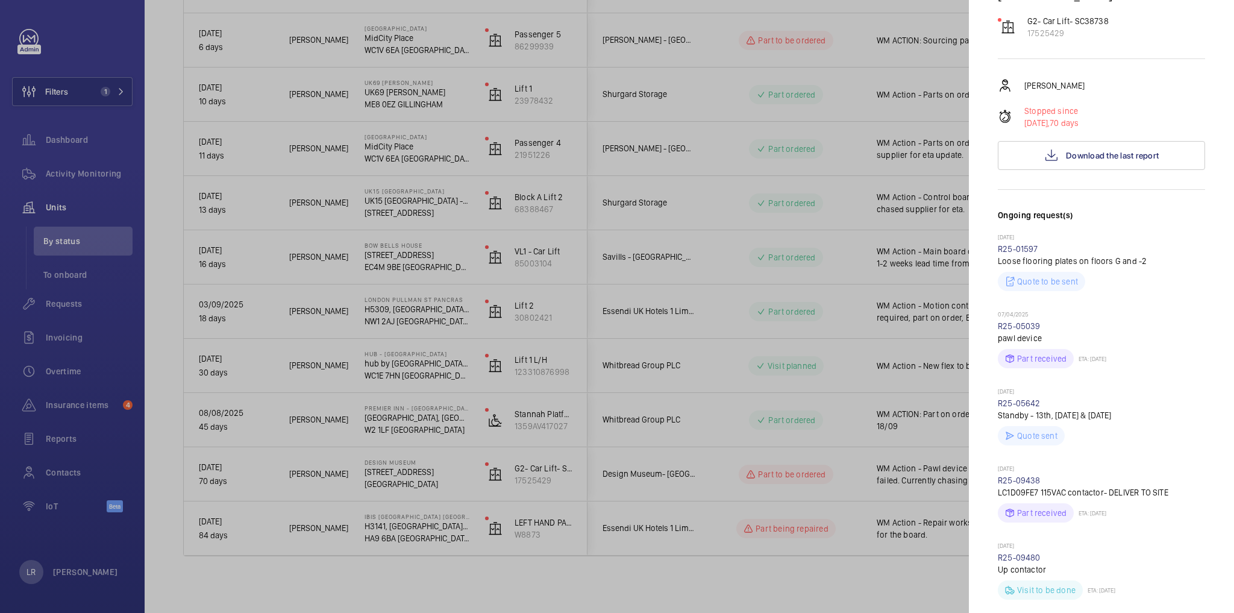
scroll to position [96, 0]
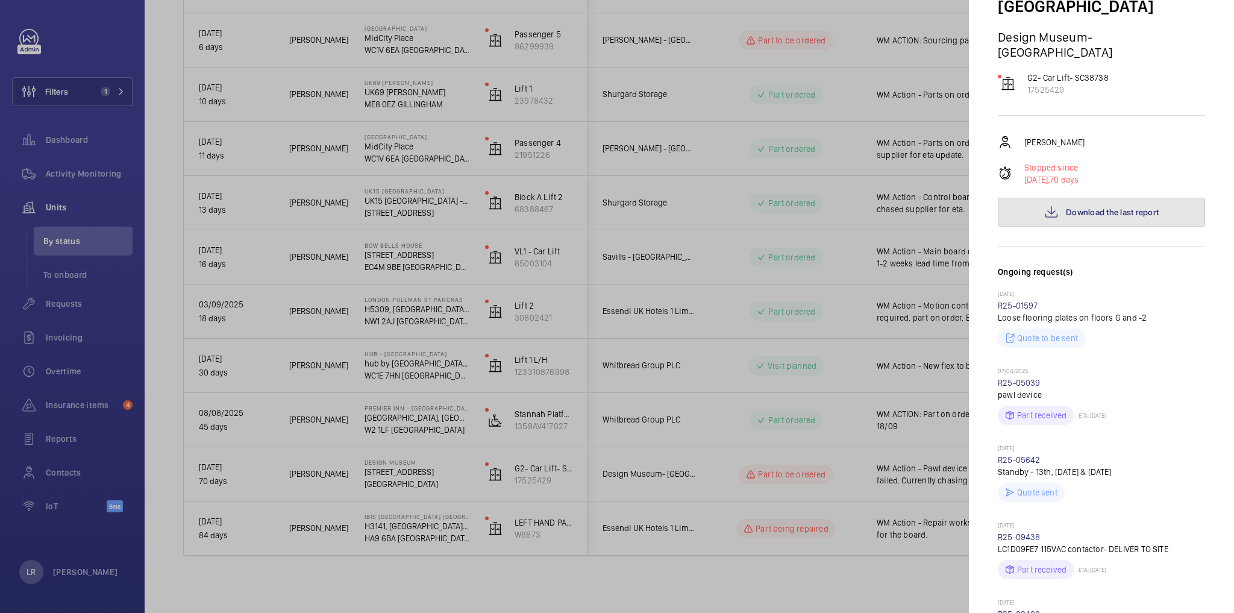
click at [1121, 223] on button "Download the last report" at bounding box center [1101, 212] width 207 height 29
drag, startPoint x: 509, startPoint y: 397, endPoint x: 504, endPoint y: 375, distance: 21.6
click at [509, 397] on div at bounding box center [617, 306] width 1234 height 613
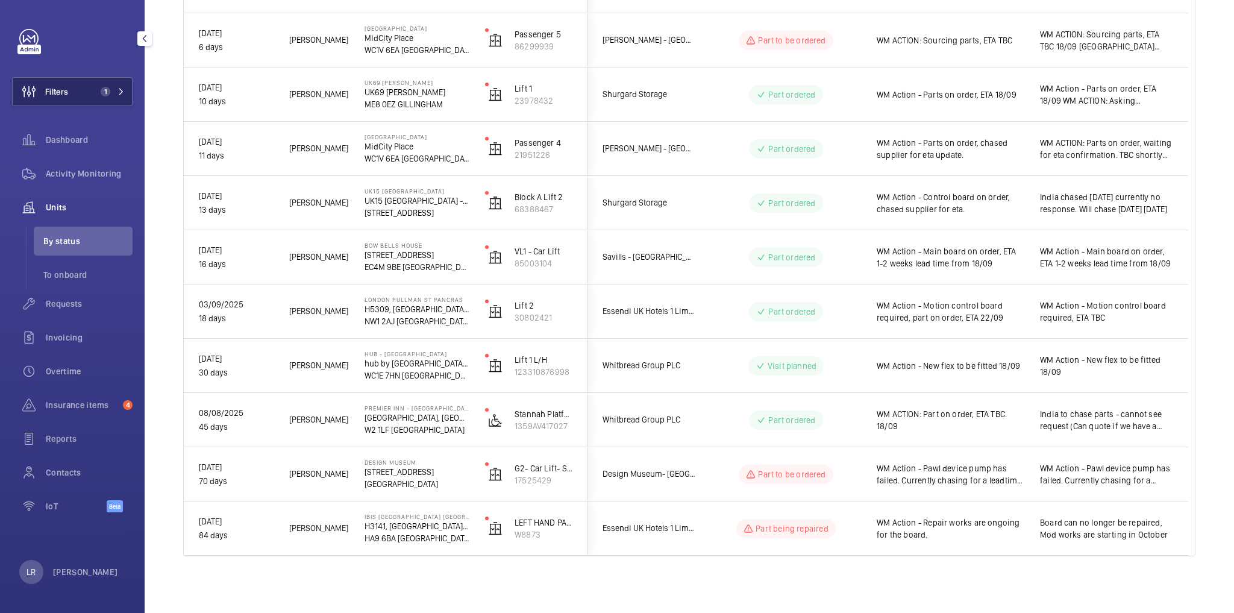
click at [111, 87] on button "Filters 1" at bounding box center [72, 91] width 121 height 29
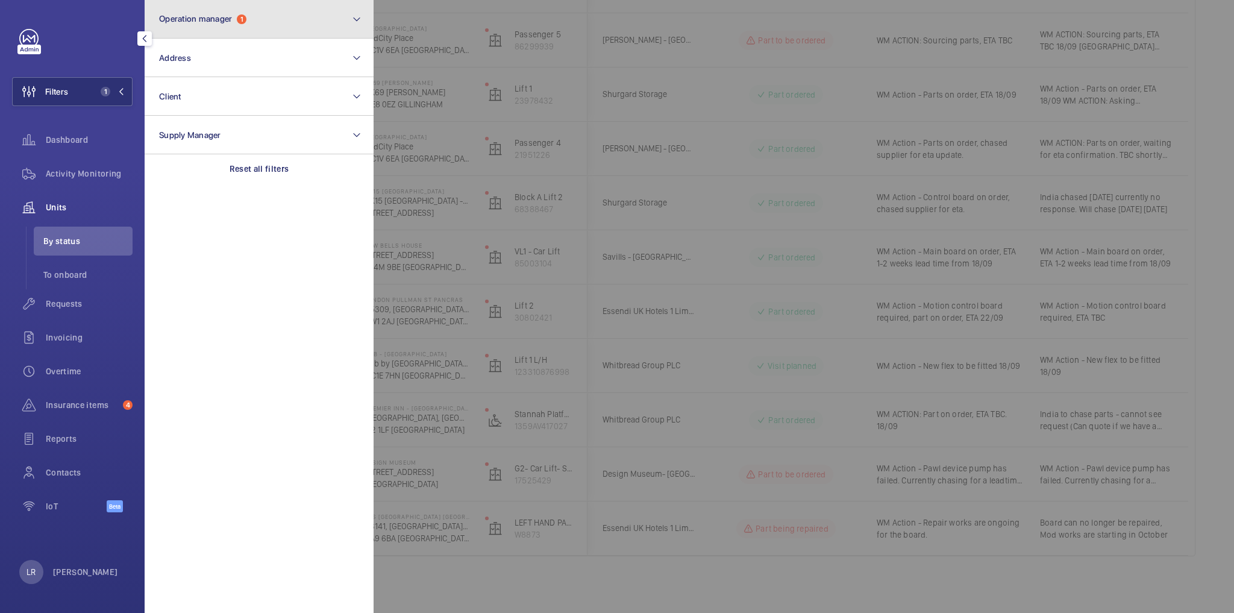
click at [219, 28] on button "Operation manager 1" at bounding box center [259, 19] width 229 height 39
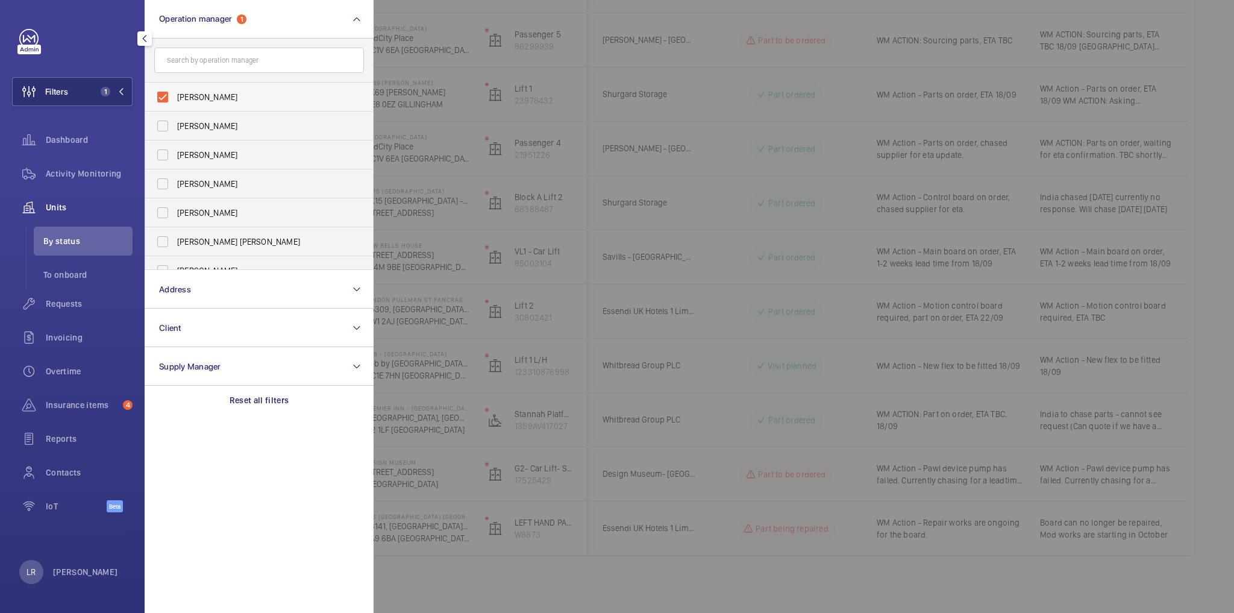
click at [220, 101] on span "[PERSON_NAME]" at bounding box center [260, 97] width 166 height 12
click at [175, 101] on input "[PERSON_NAME]" at bounding box center [163, 97] width 24 height 24
checkbox input "false"
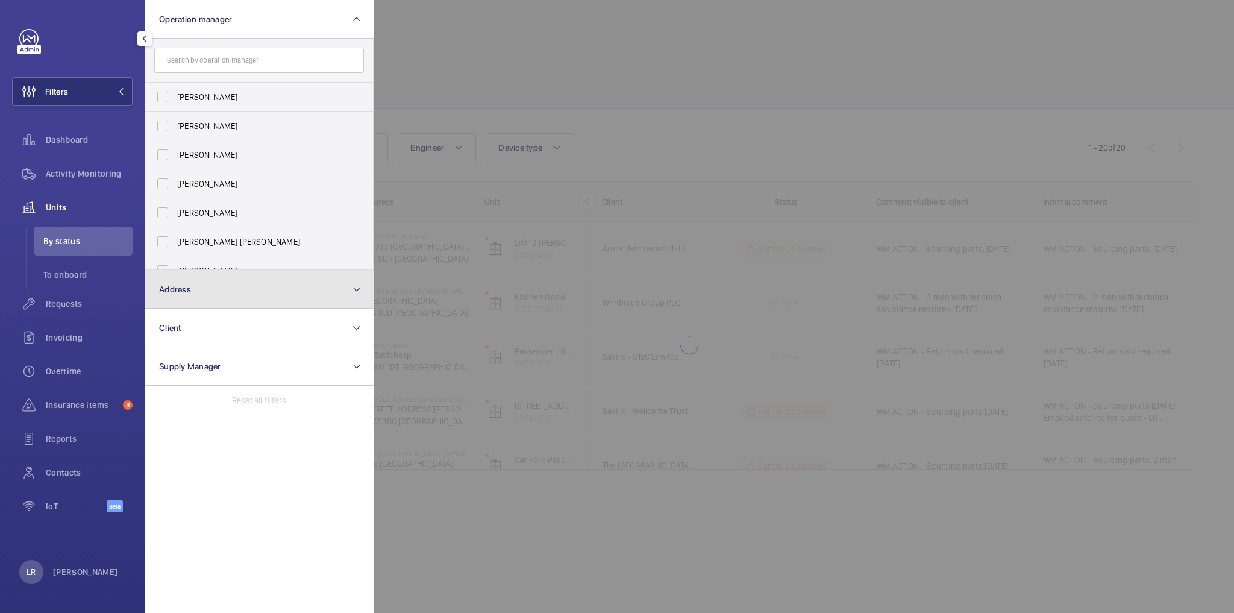
click at [216, 280] on button "Address" at bounding box center [259, 289] width 229 height 39
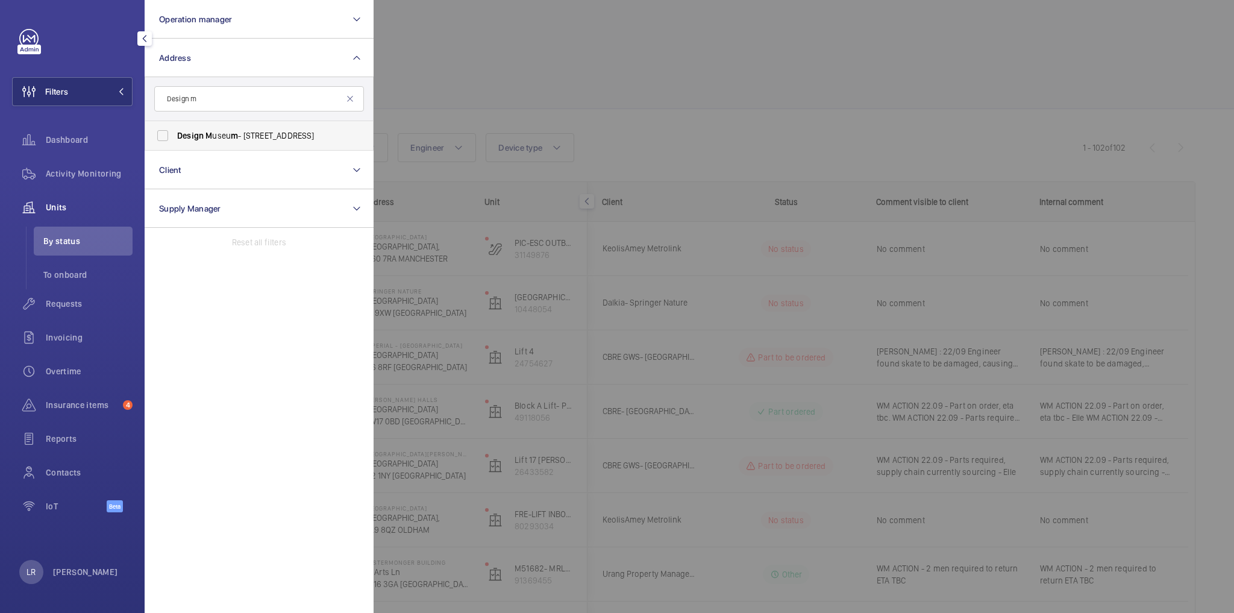
type input "Design m"
click at [248, 133] on span "Design M useu m - [STREET_ADDRESS]" at bounding box center [260, 136] width 166 height 12
click at [175, 133] on input "Design M useu m - [STREET_ADDRESS]" at bounding box center [163, 136] width 24 height 24
checkbox input "true"
click at [415, 81] on div at bounding box center [991, 306] width 1234 height 613
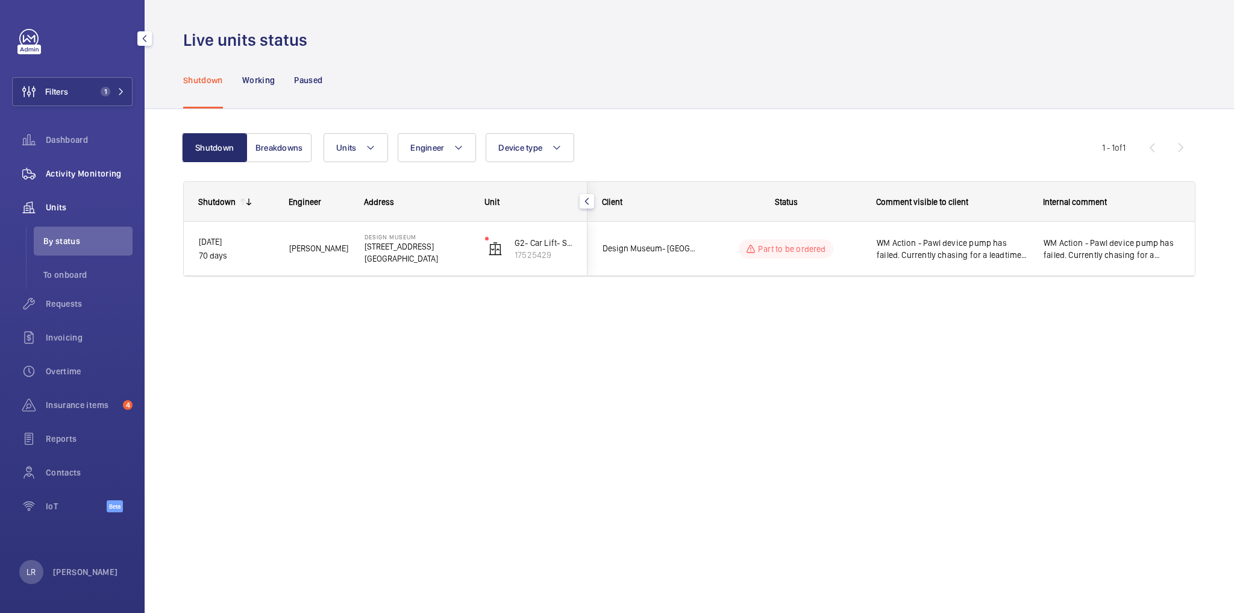
click at [89, 172] on span "Activity Monitoring" at bounding box center [89, 174] width 87 height 12
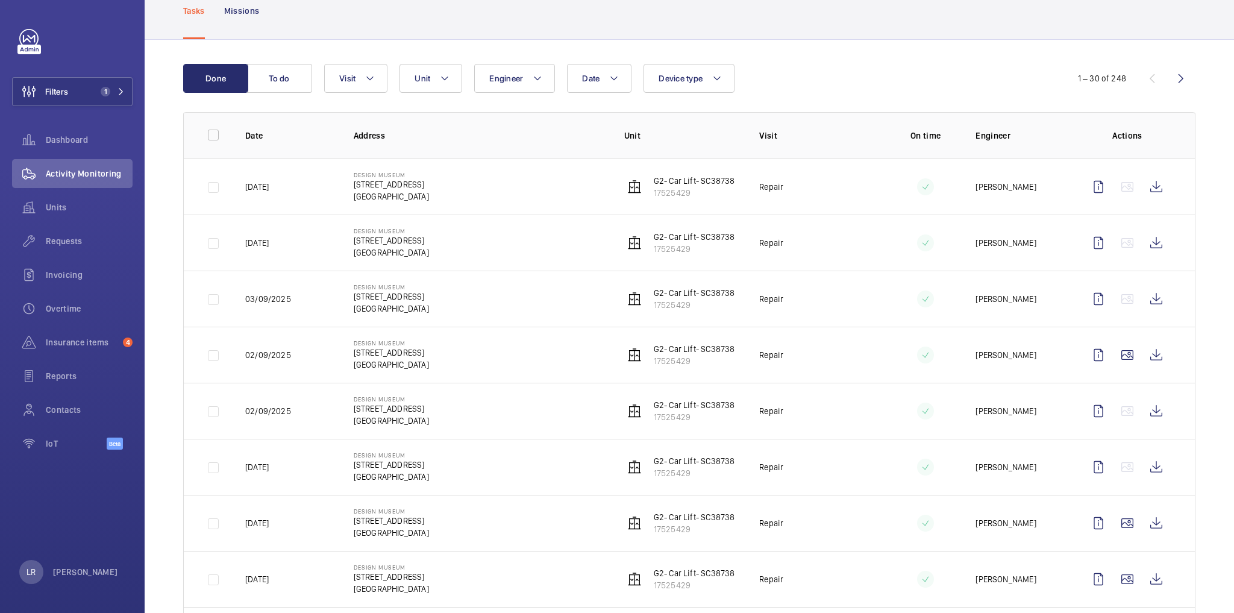
scroll to position [96, 0]
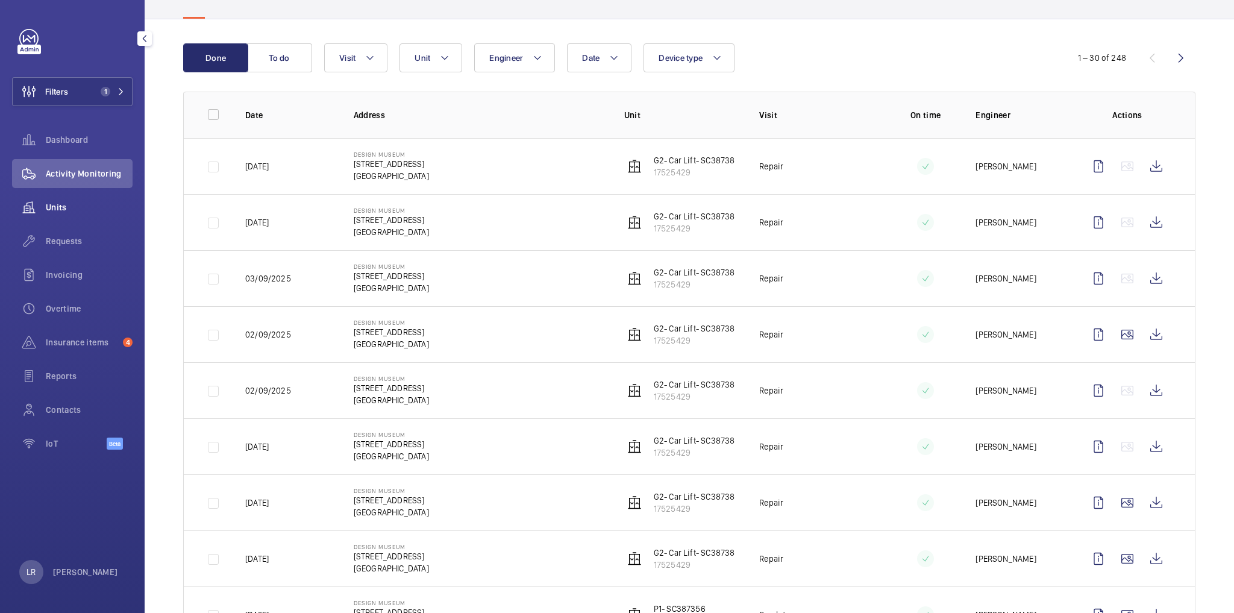
click at [95, 215] on div "Units" at bounding box center [72, 207] width 121 height 29
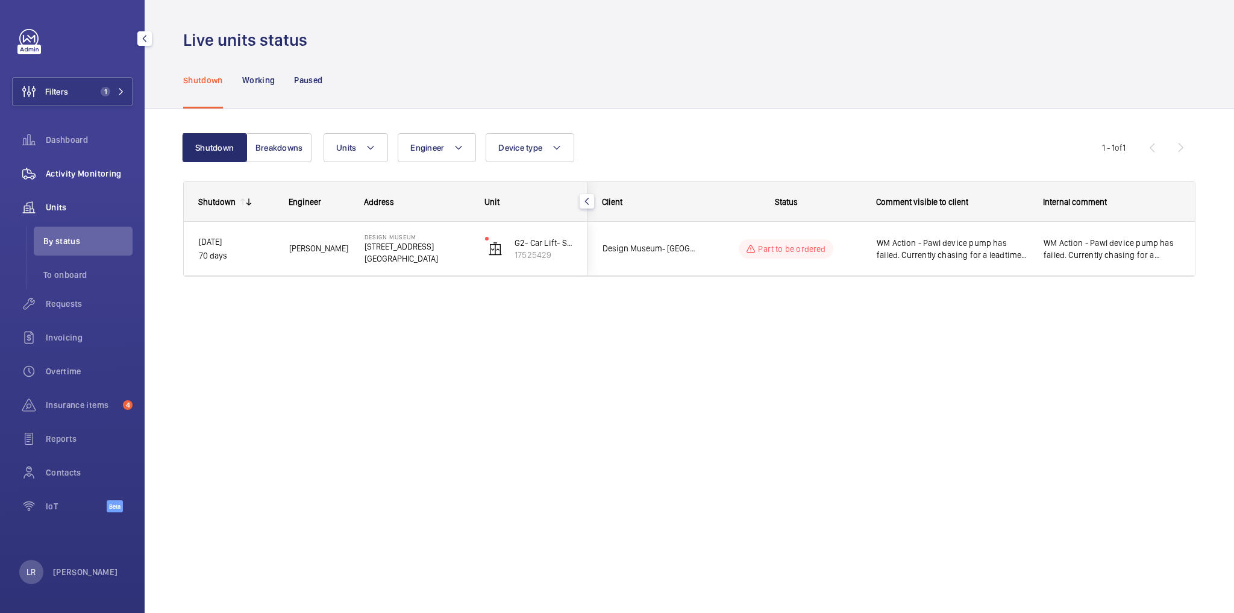
click at [99, 176] on span "Activity Monitoring" at bounding box center [89, 174] width 87 height 12
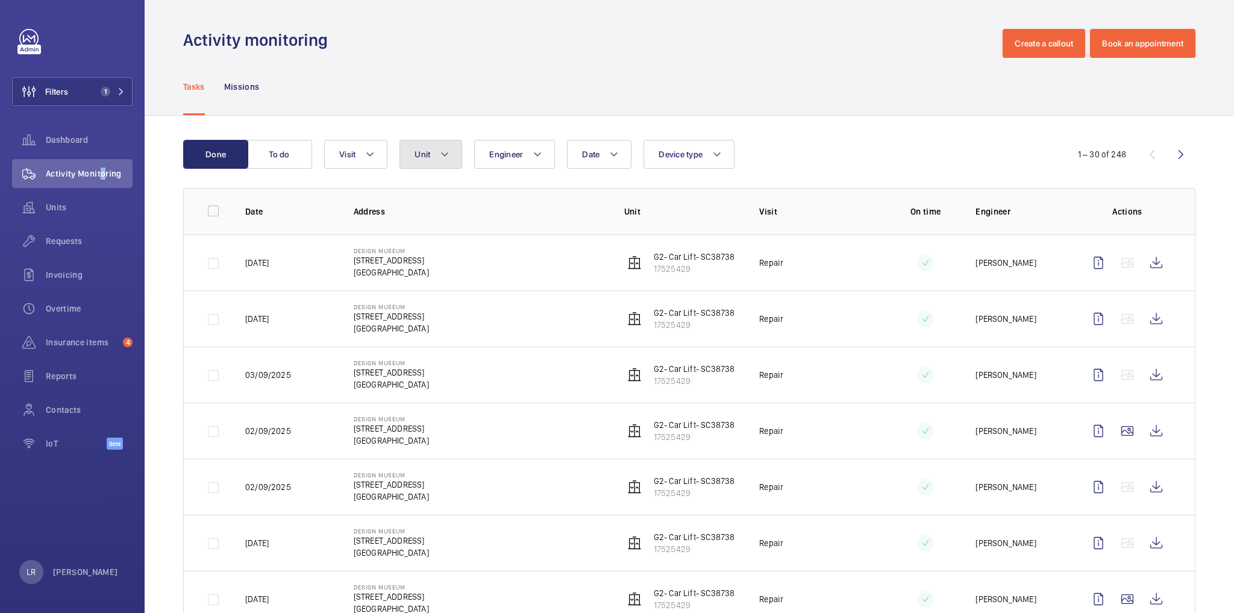
click at [442, 158] on mat-icon at bounding box center [445, 154] width 10 height 14
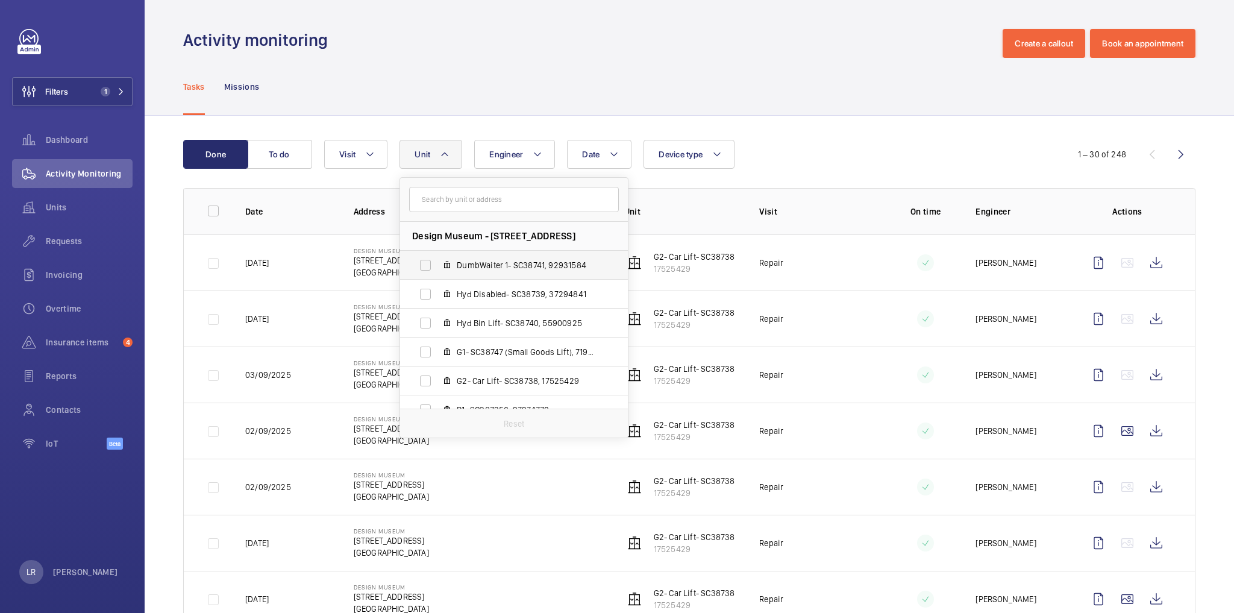
scroll to position [48, 0]
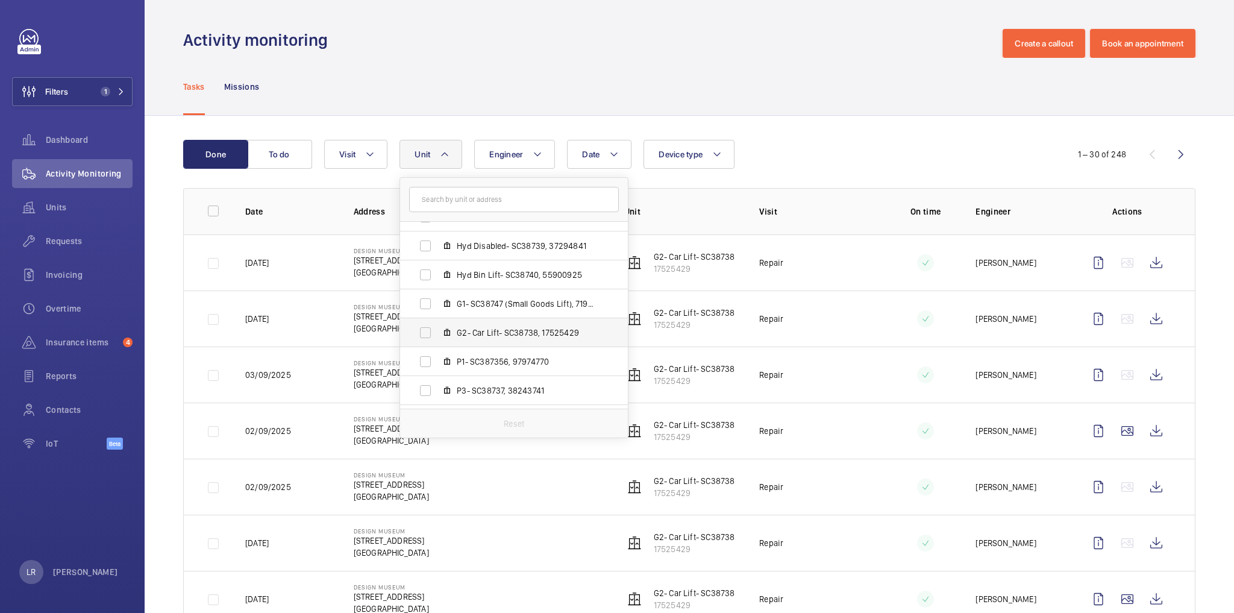
click at [507, 331] on span "G2- Car Lift- SC38738, 17525429" at bounding box center [527, 333] width 140 height 12
click at [438, 331] on input "G2- Car Lift- SC38738, 17525429" at bounding box center [425, 333] width 24 height 24
checkbox input "true"
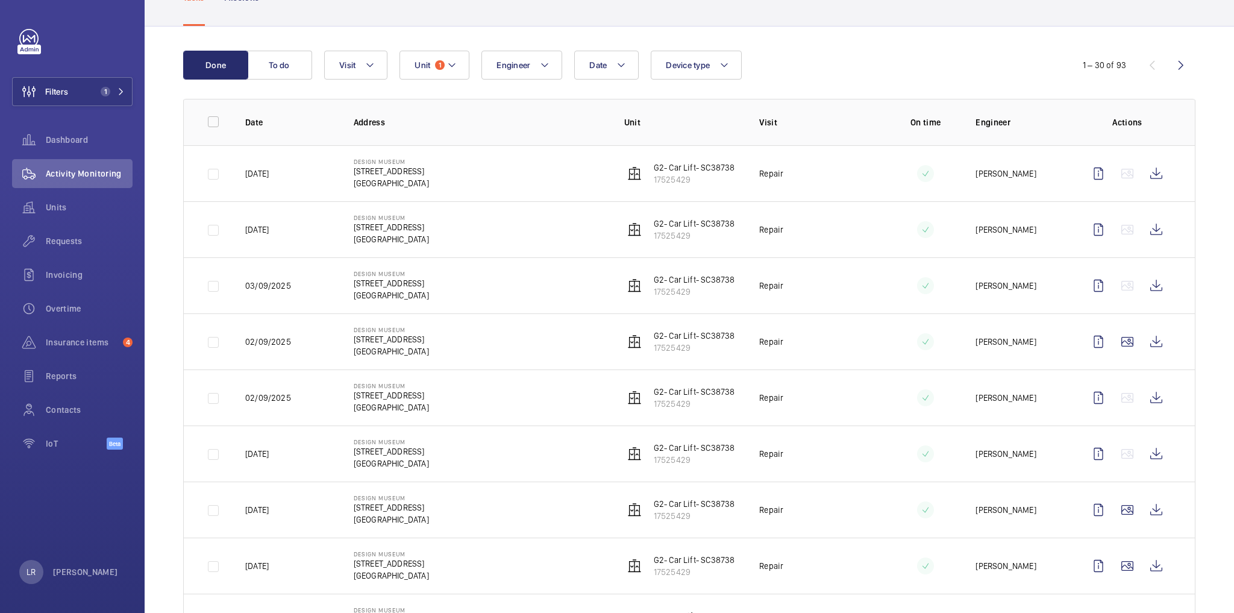
scroll to position [96, 0]
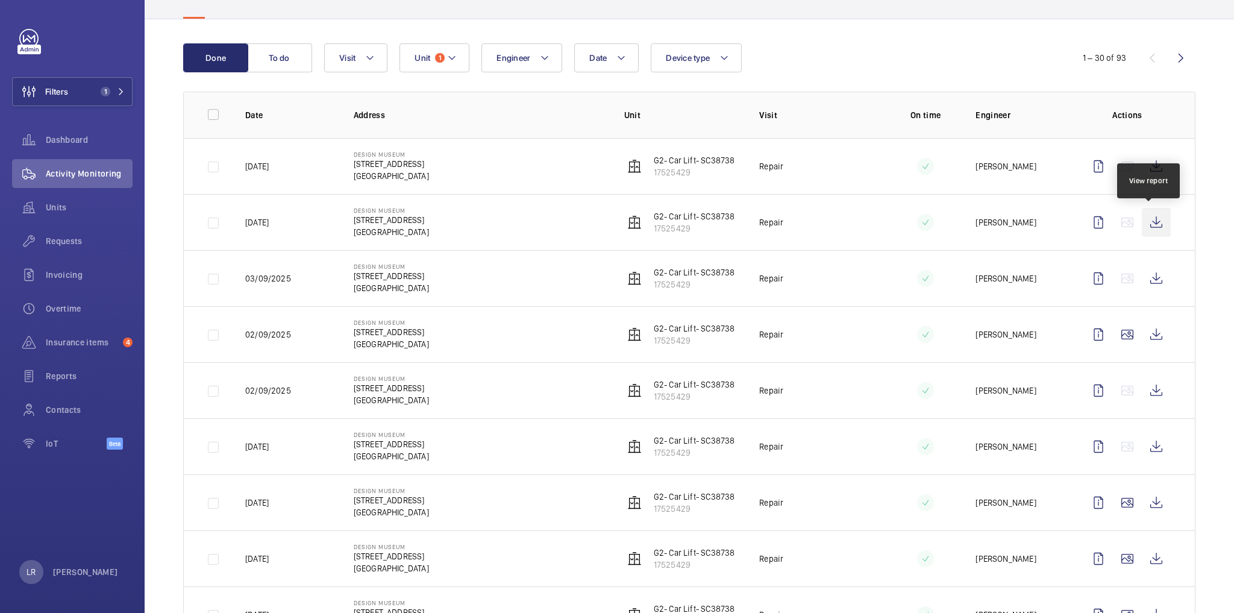
click at [1143, 221] on wm-front-icon-button at bounding box center [1156, 222] width 29 height 29
click at [1143, 280] on wm-front-icon-button at bounding box center [1156, 278] width 29 height 29
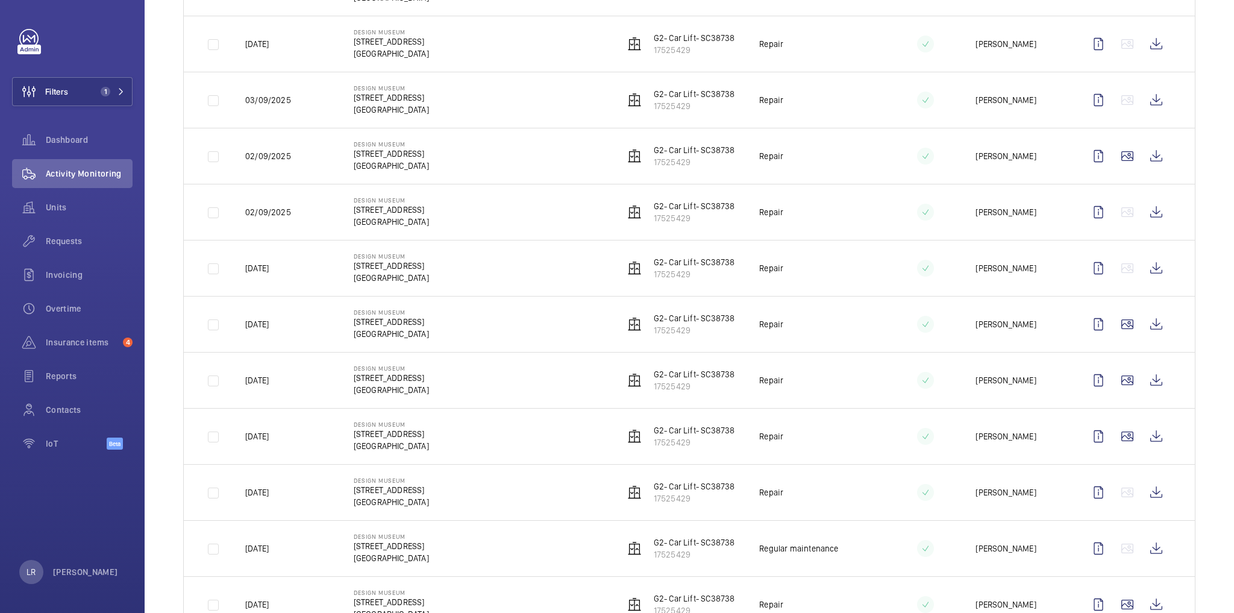
scroll to position [289, 0]
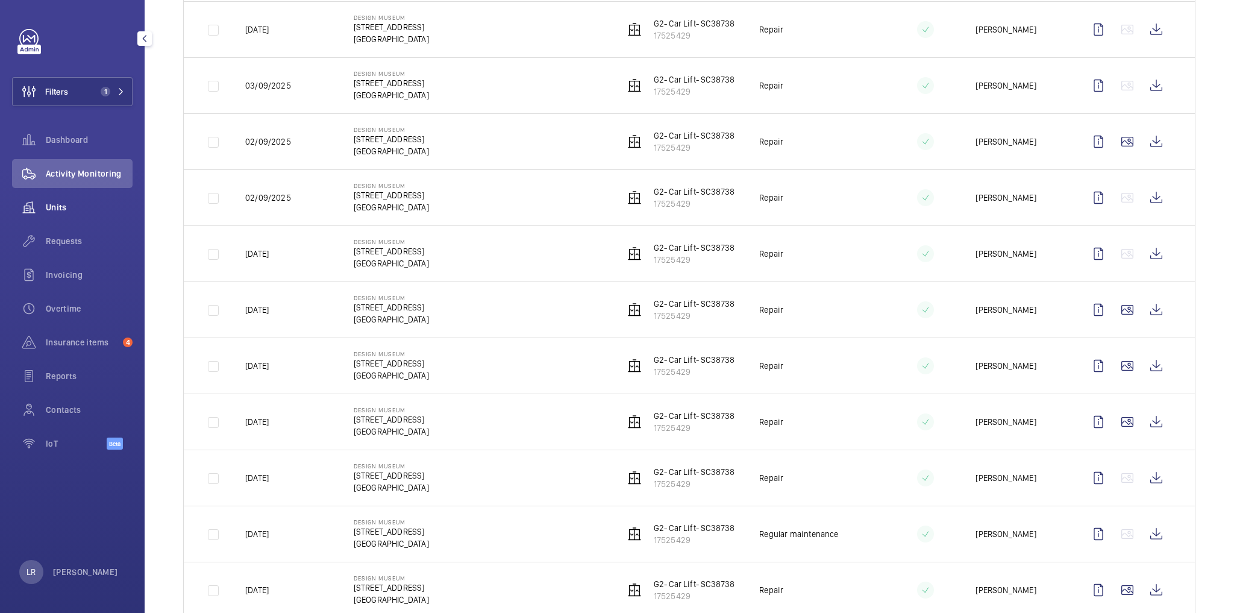
click at [107, 210] on span "Units" at bounding box center [89, 207] width 87 height 12
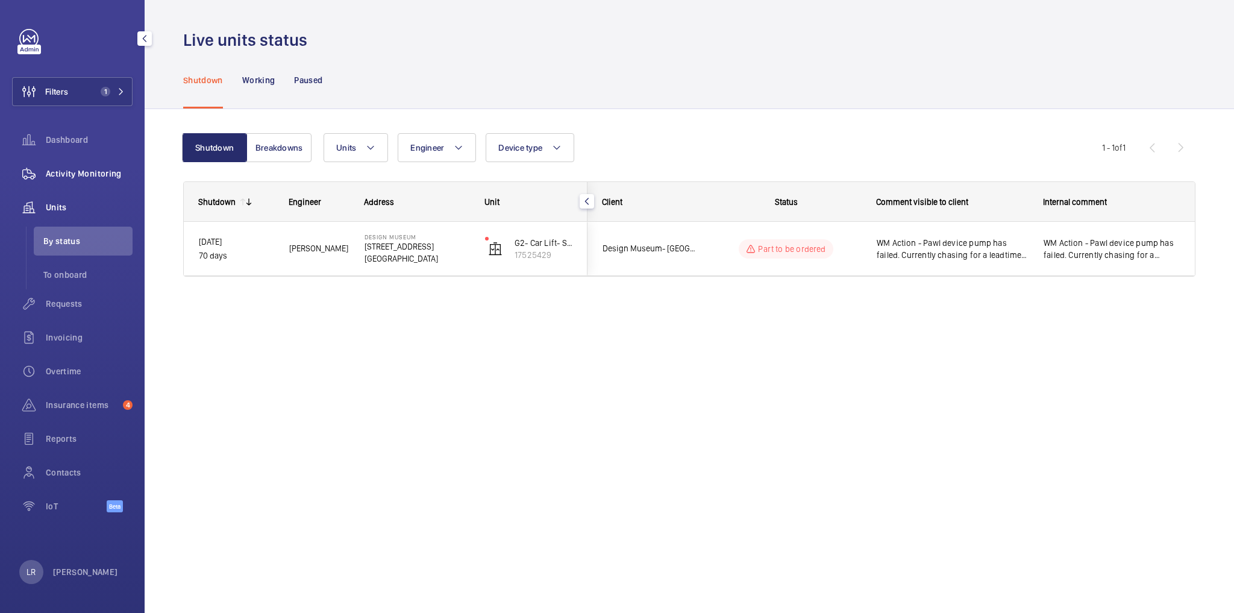
click at [79, 173] on span "Activity Monitoring" at bounding box center [89, 174] width 87 height 12
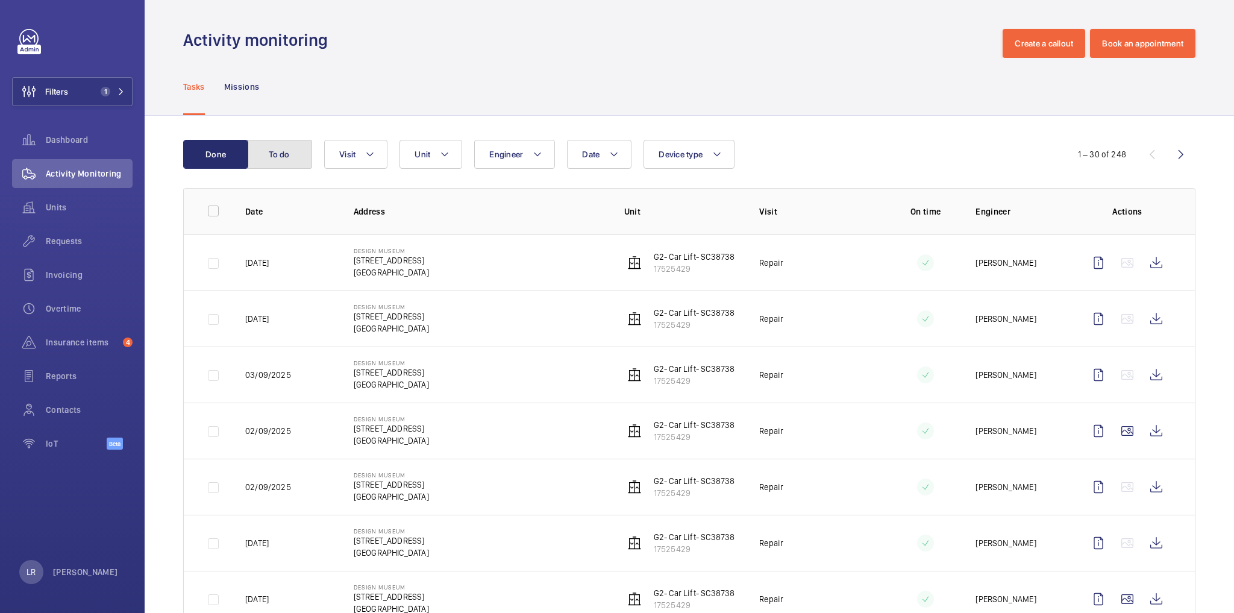
click at [297, 157] on button "To do" at bounding box center [279, 154] width 65 height 29
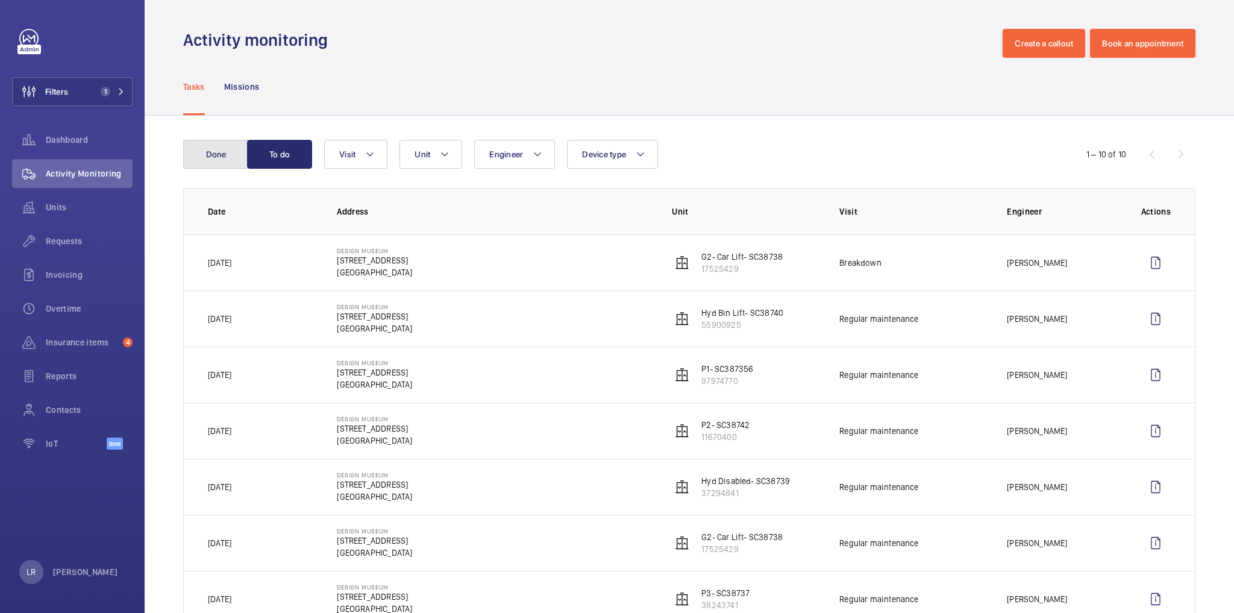
click at [218, 152] on button "Done" at bounding box center [215, 154] width 65 height 29
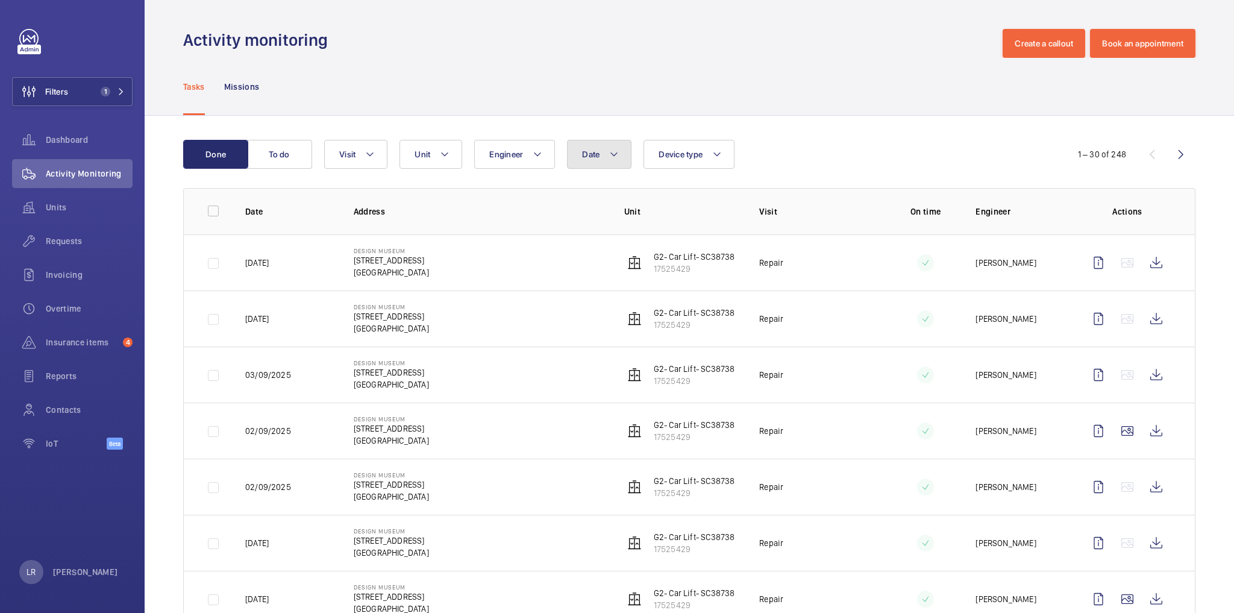
click at [582, 157] on span "Date" at bounding box center [590, 154] width 17 height 10
click at [599, 238] on mat-icon at bounding box center [599, 241] width 14 height 14
click at [599, 240] on mat-icon at bounding box center [599, 241] width 14 height 14
click at [615, 289] on span "1" at bounding box center [612, 294] width 24 height 24
type input "[DATE]"
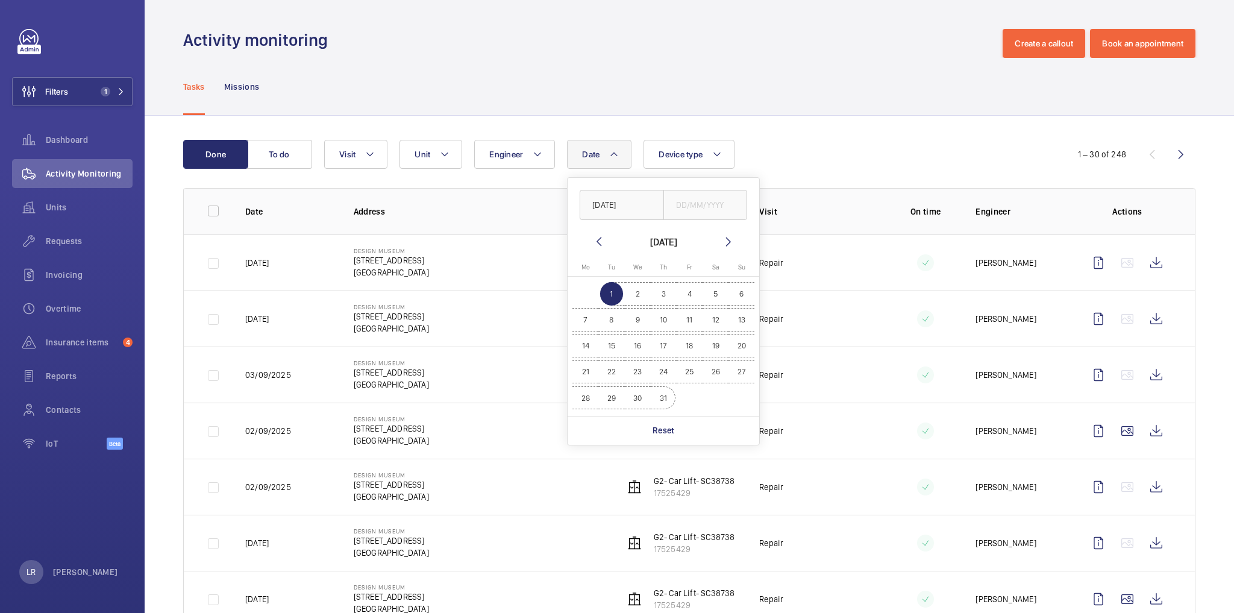
click at [662, 401] on span "31" at bounding box center [664, 398] width 24 height 24
type input "[DATE]"
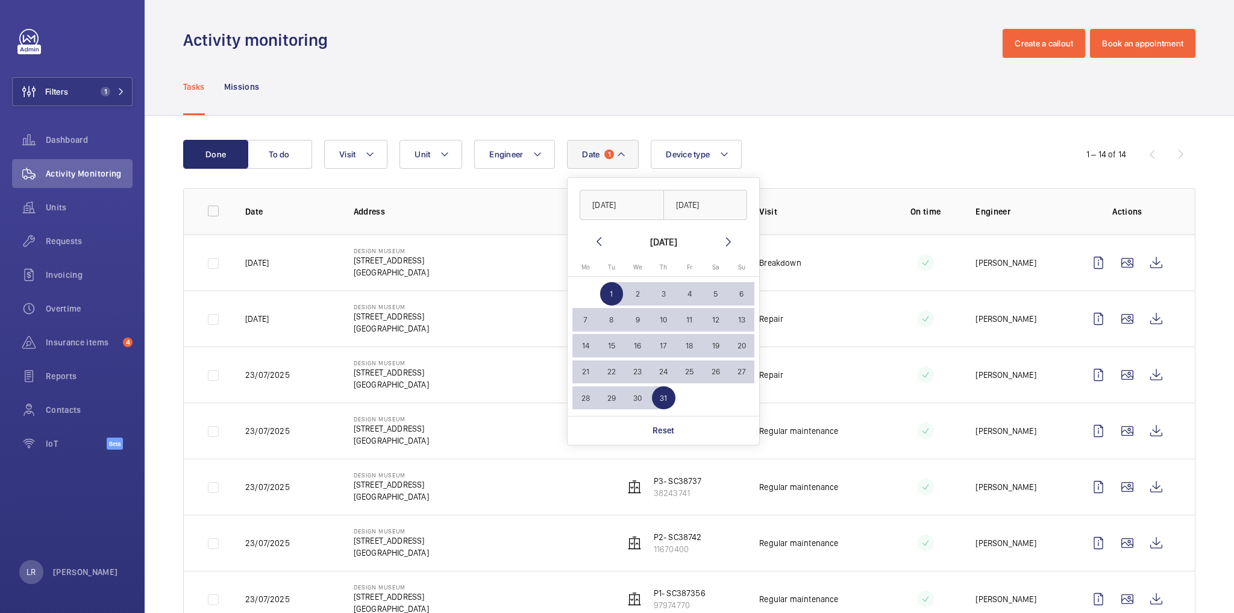
click at [670, 120] on div "Done To do Date 1 [DATE] [DATE] [DATE] [DATE] Mo [DATE] Tu [DATE] We [DATE] Th …" at bounding box center [690, 582] width 1090 height 933
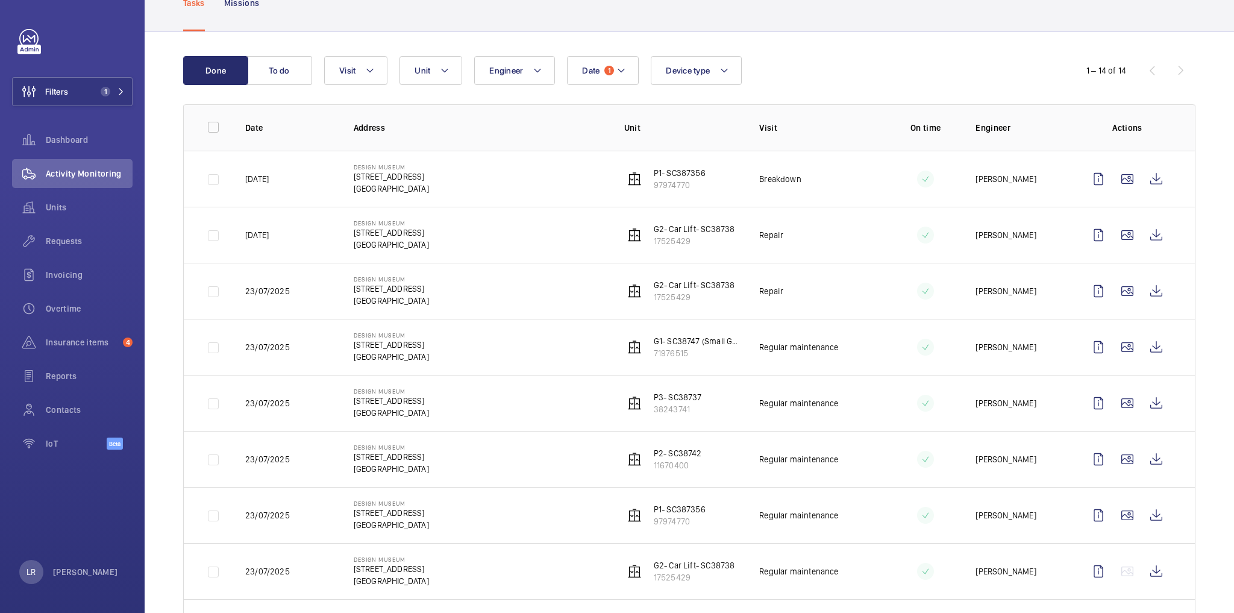
scroll to position [145, 0]
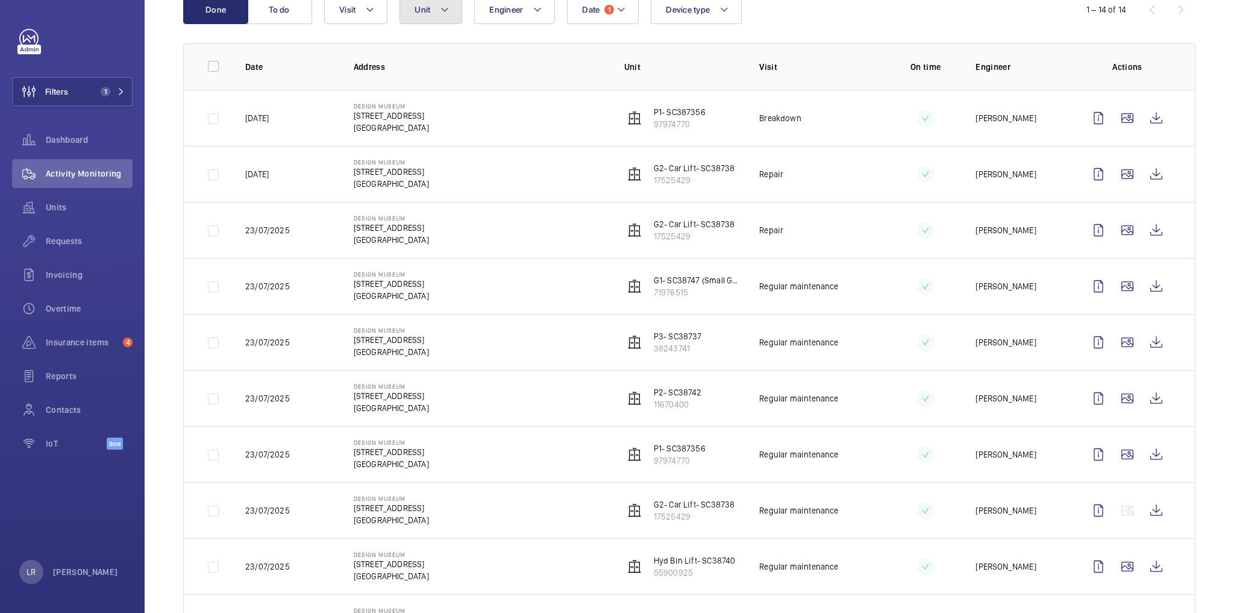
click at [426, 10] on span "Unit" at bounding box center [423, 10] width 16 height 10
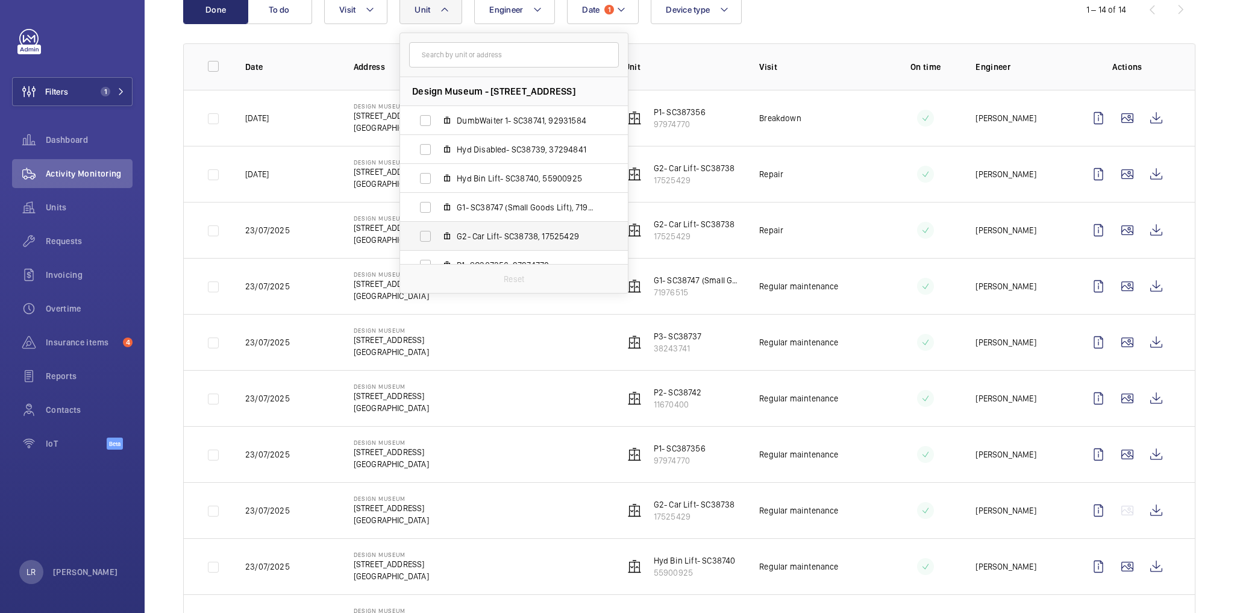
click at [489, 230] on span "G2- Car Lift- SC38738, 17525429" at bounding box center [527, 236] width 140 height 12
click at [438, 230] on input "G2- Car Lift- SC38738, 17525429" at bounding box center [425, 236] width 24 height 24
checkbox input "true"
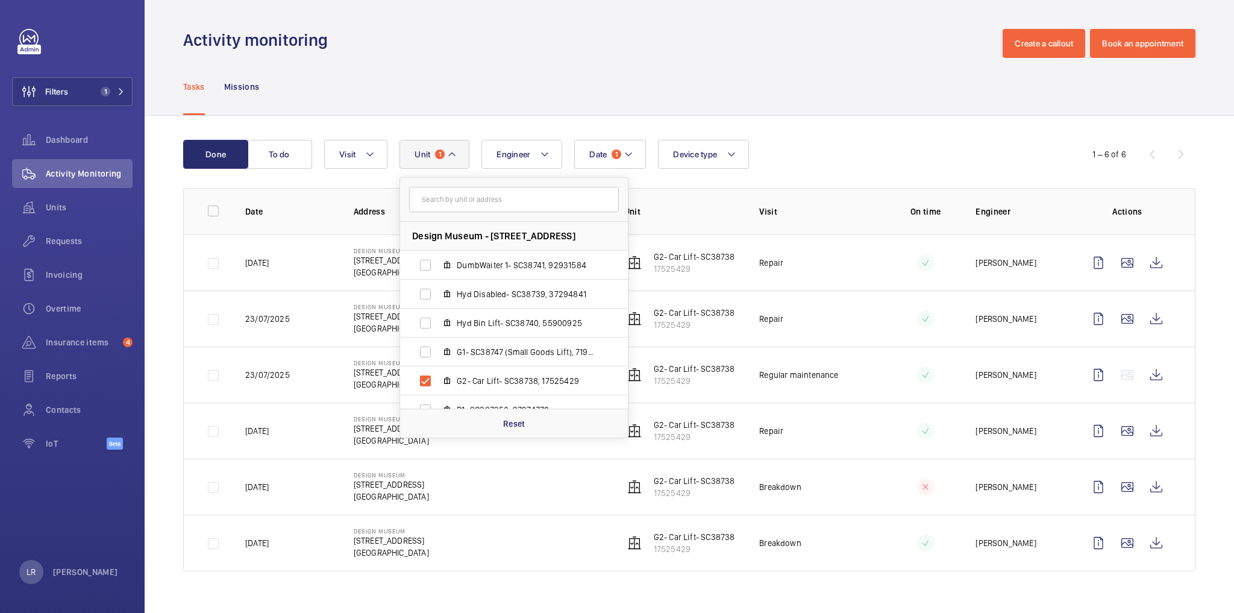
click at [652, 105] on div "Tasks Missions" at bounding box center [689, 86] width 1013 height 57
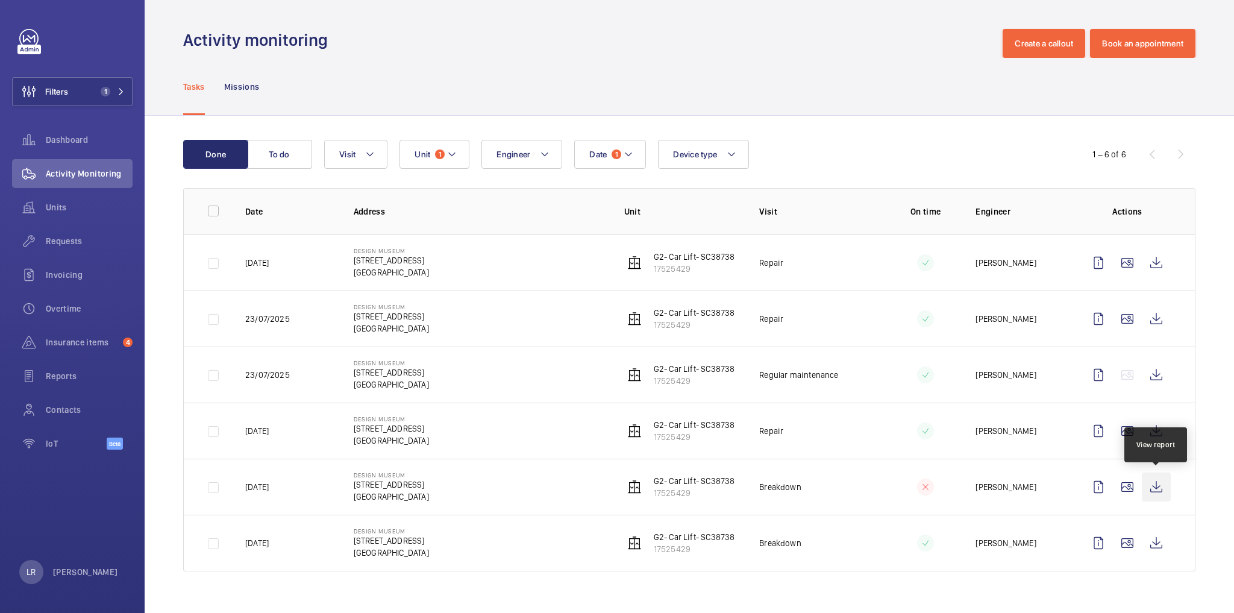
click at [1151, 492] on wm-front-icon-button at bounding box center [1156, 487] width 29 height 29
click at [124, 93] on mat-icon at bounding box center [121, 91] width 7 height 7
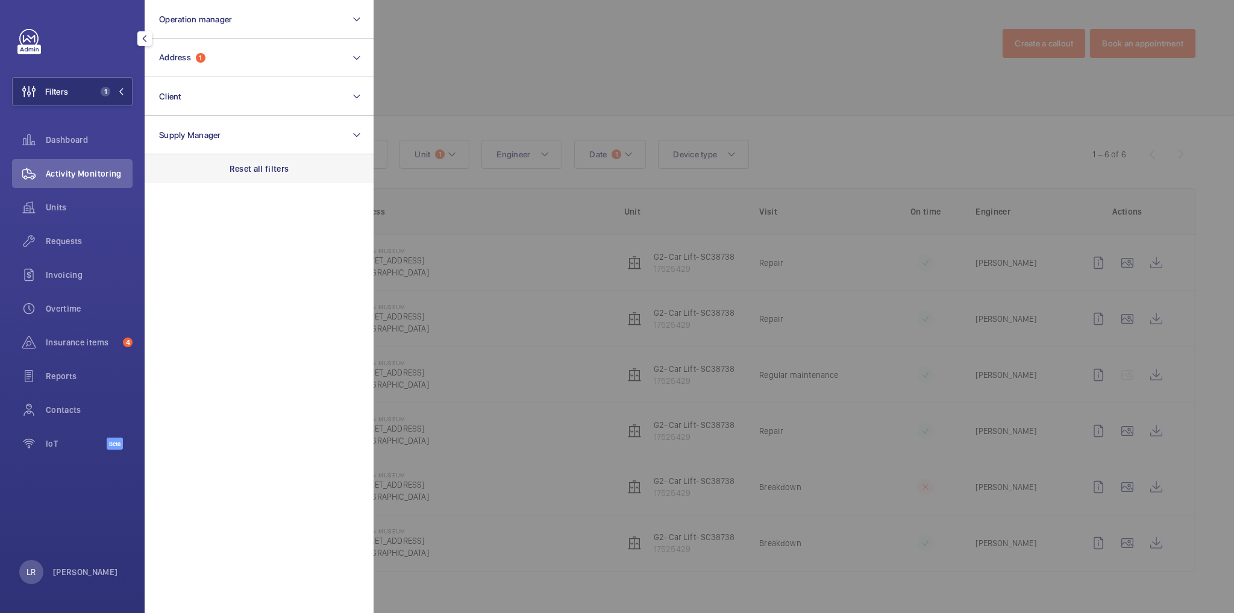
click at [243, 168] on p "Reset all filters" at bounding box center [260, 169] width 60 height 12
click at [460, 105] on div at bounding box center [991, 306] width 1234 height 613
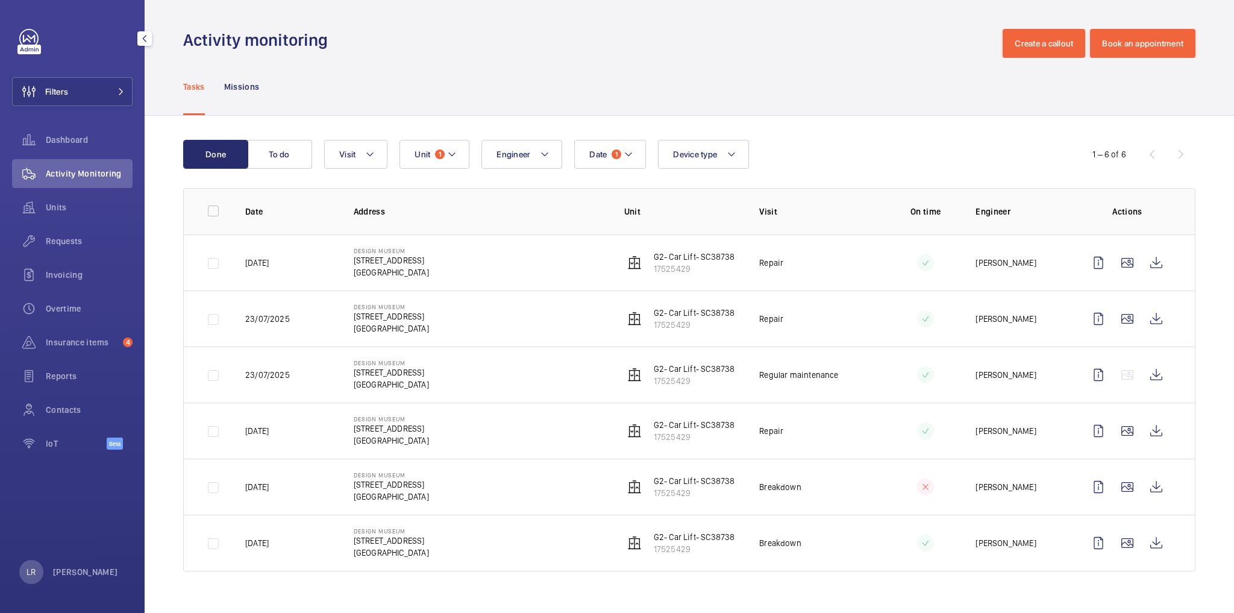
drag, startPoint x: 445, startPoint y: 170, endPoint x: 452, endPoint y: 169, distance: 6.7
click at [451, 169] on wm-front-table "Done To do Date 1 Engineer Unit 1 Device type Visit 1 – 6 of 6 Date Address Uni…" at bounding box center [689, 356] width 1013 height 432
click at [453, 161] on mat-icon at bounding box center [452, 154] width 10 height 14
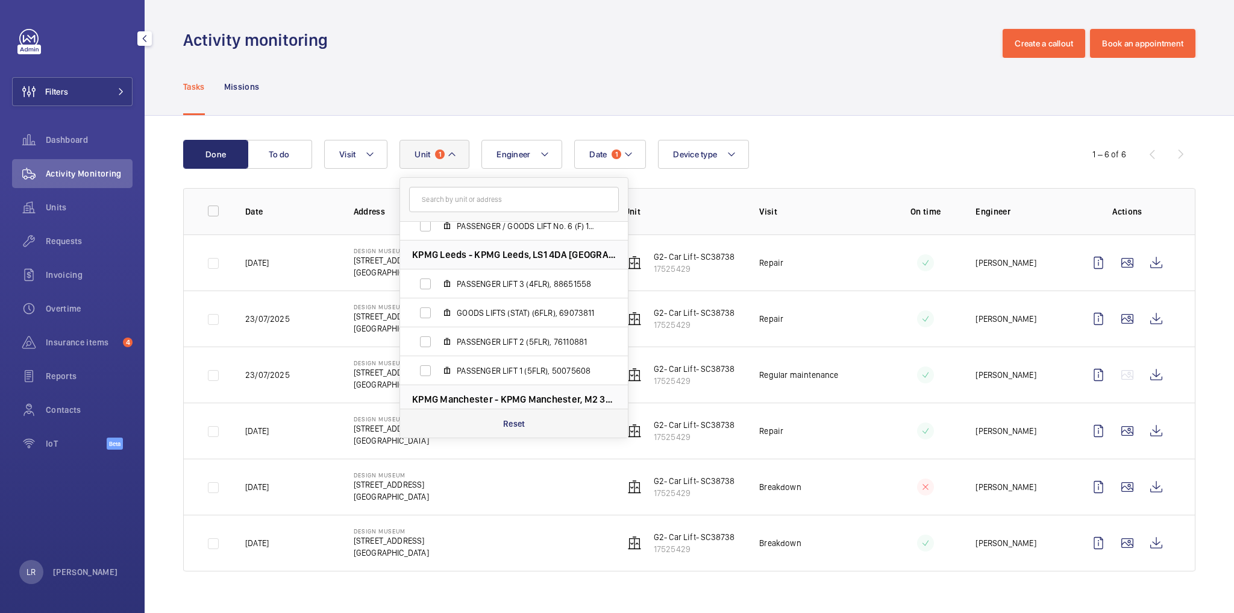
scroll to position [193, 0]
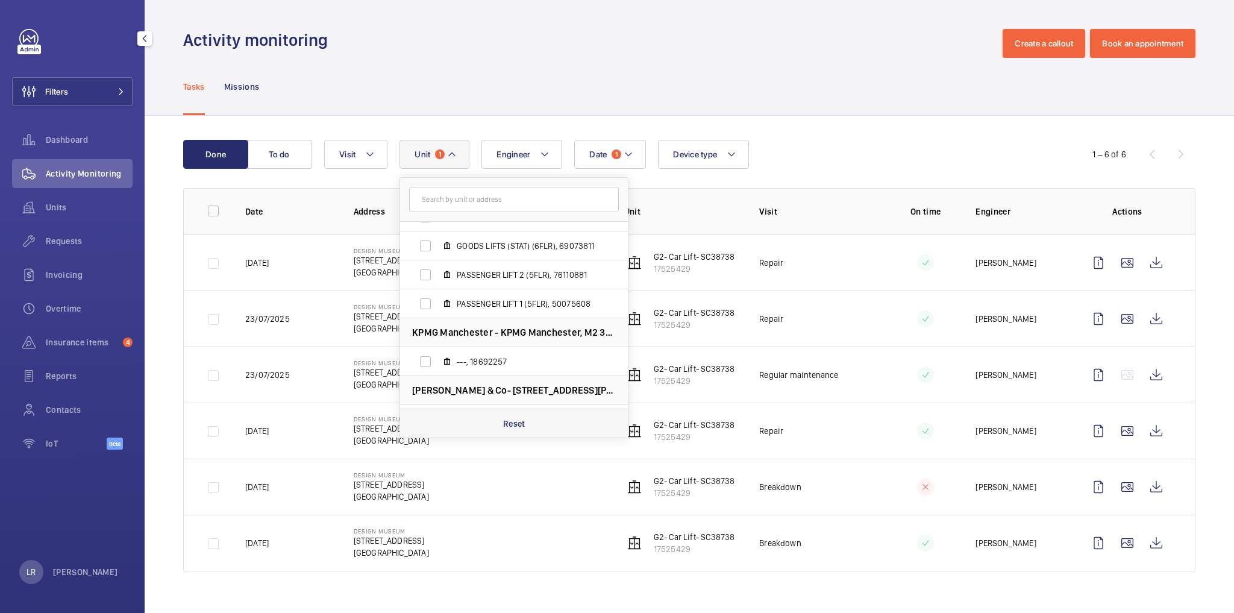
drag, startPoint x: 510, startPoint y: 425, endPoint x: 520, endPoint y: 410, distance: 17.4
click at [510, 424] on p "Reset" at bounding box center [514, 424] width 22 height 12
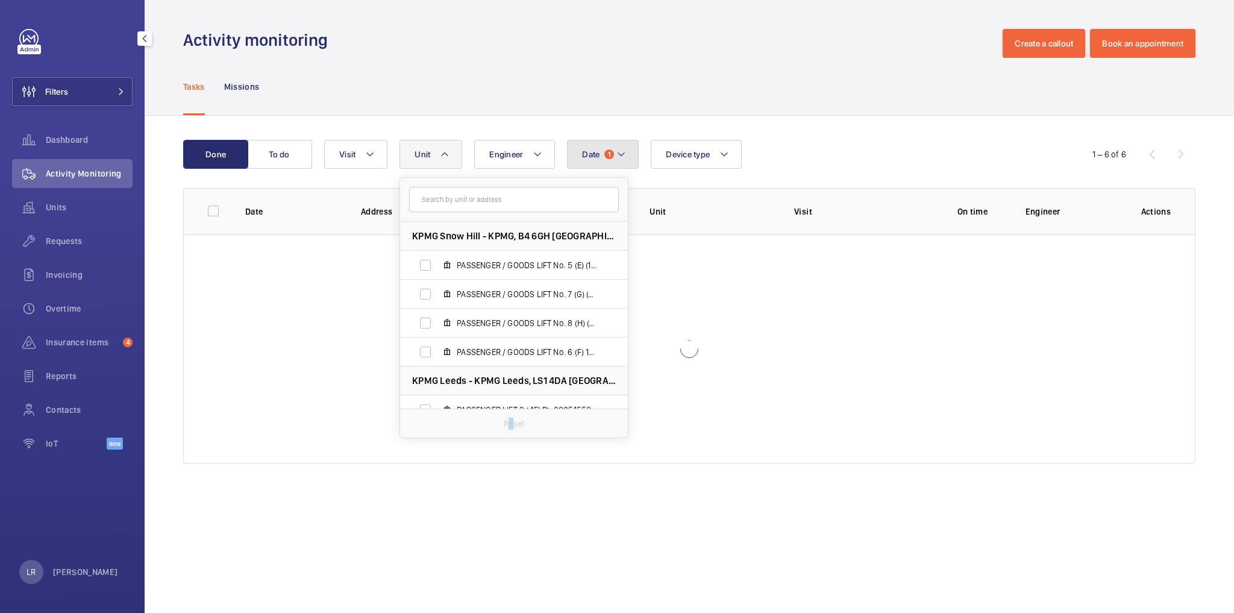
click at [621, 156] on mat-icon at bounding box center [622, 154] width 10 height 14
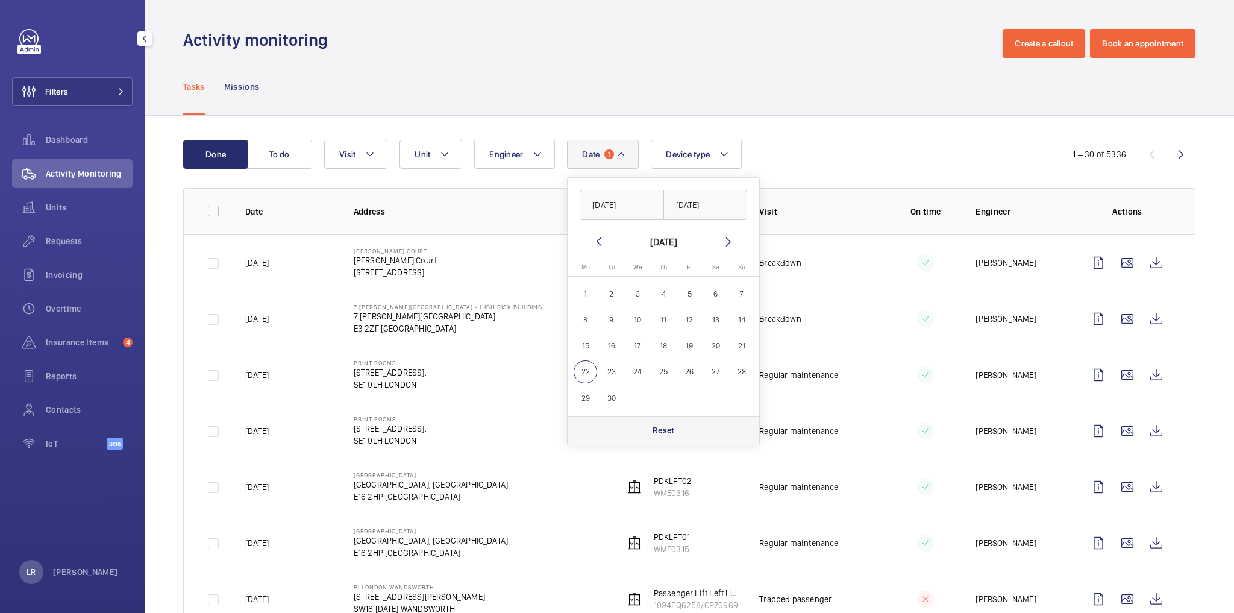
click at [653, 432] on p "Reset" at bounding box center [664, 430] width 22 height 12
